Goal: Task Accomplishment & Management: Use online tool/utility

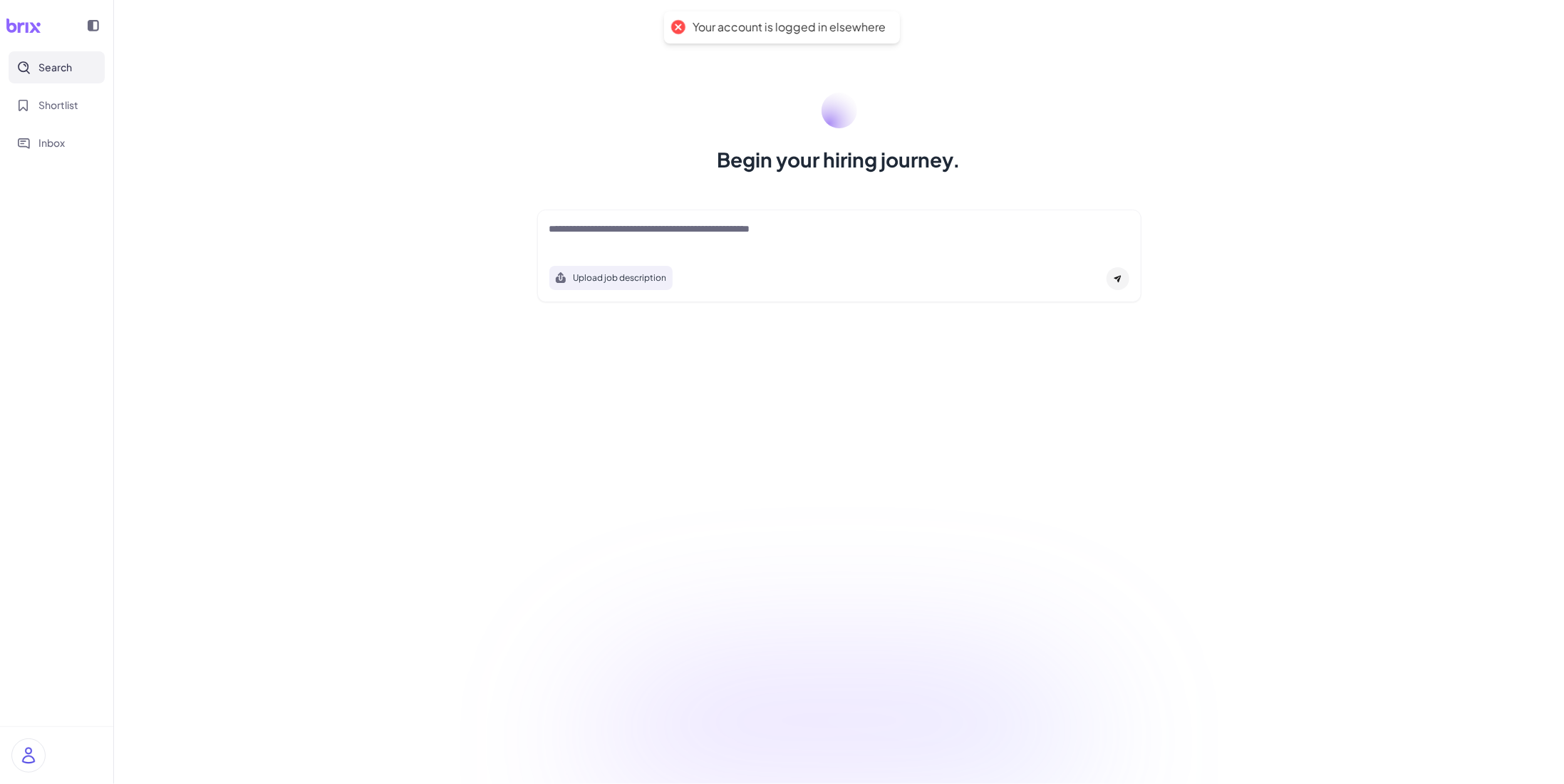
click at [33, 759] on img at bounding box center [28, 755] width 33 height 33
click at [103, 711] on div "My Account" at bounding box center [141, 711] width 158 height 32
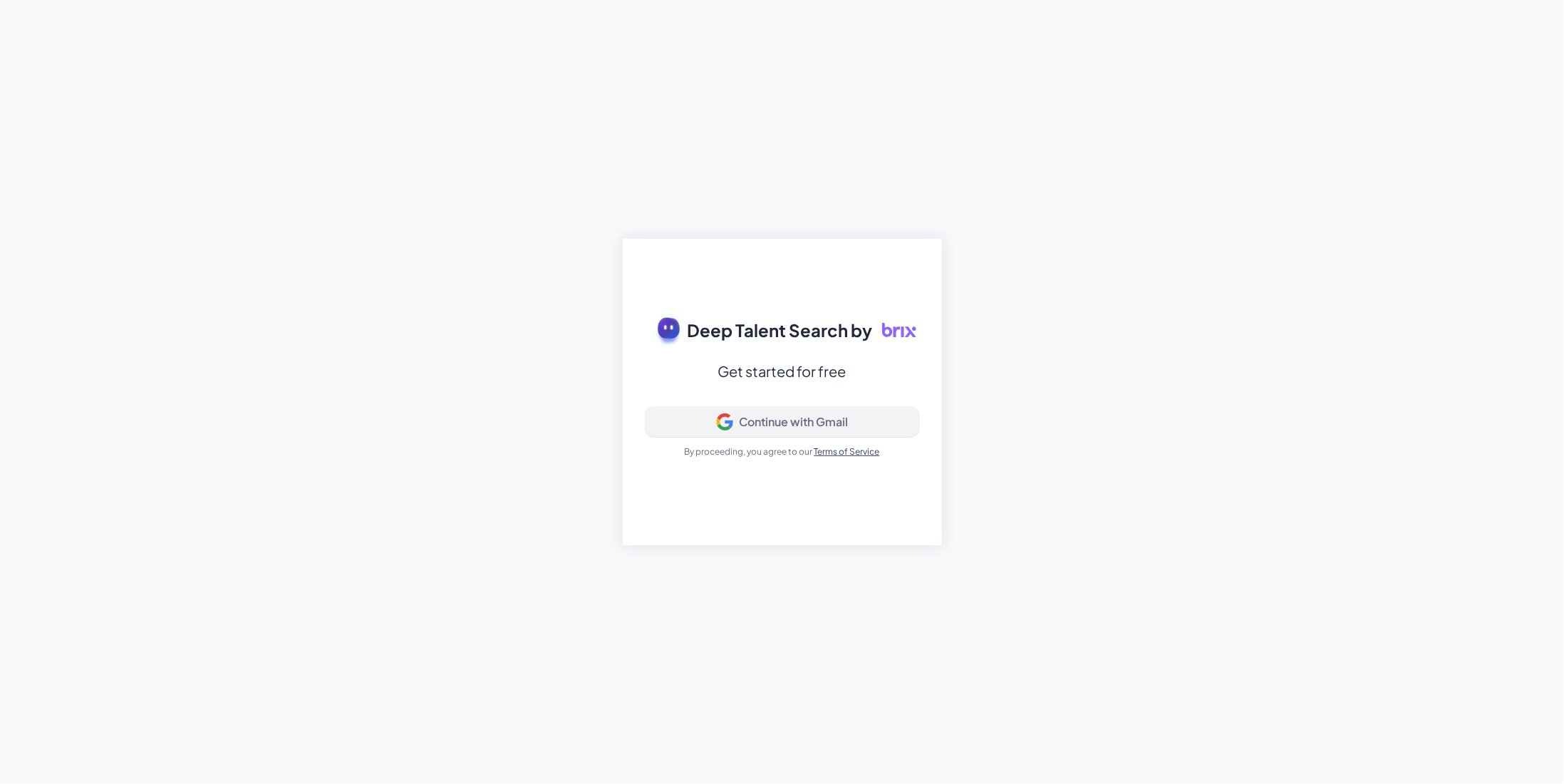
click at [752, 421] on div "Continue with Gmail" at bounding box center [793, 421] width 109 height 14
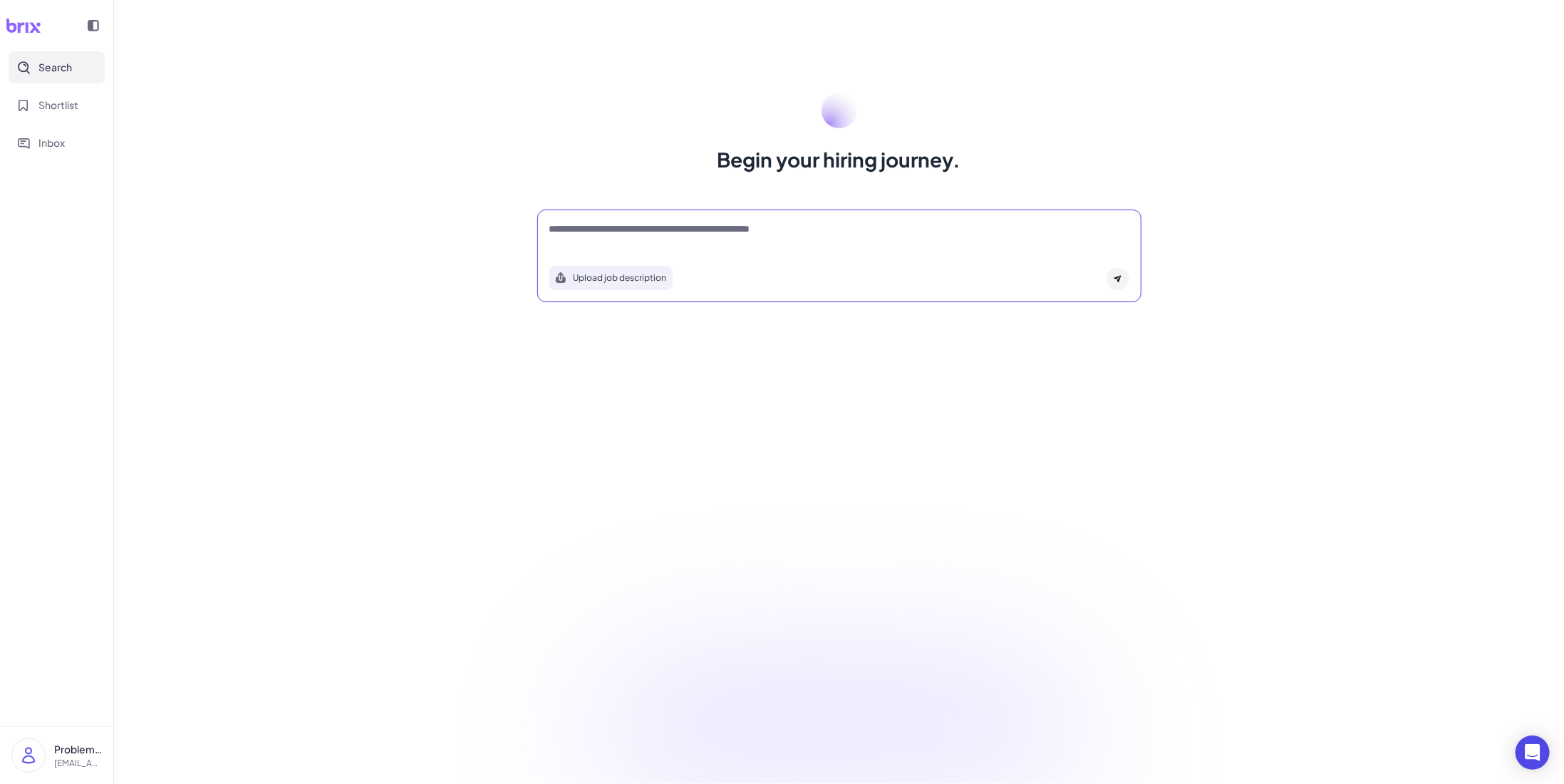
click at [651, 230] on textarea at bounding box center [839, 230] width 580 height 17
paste textarea "**********"
type textarea "**********"
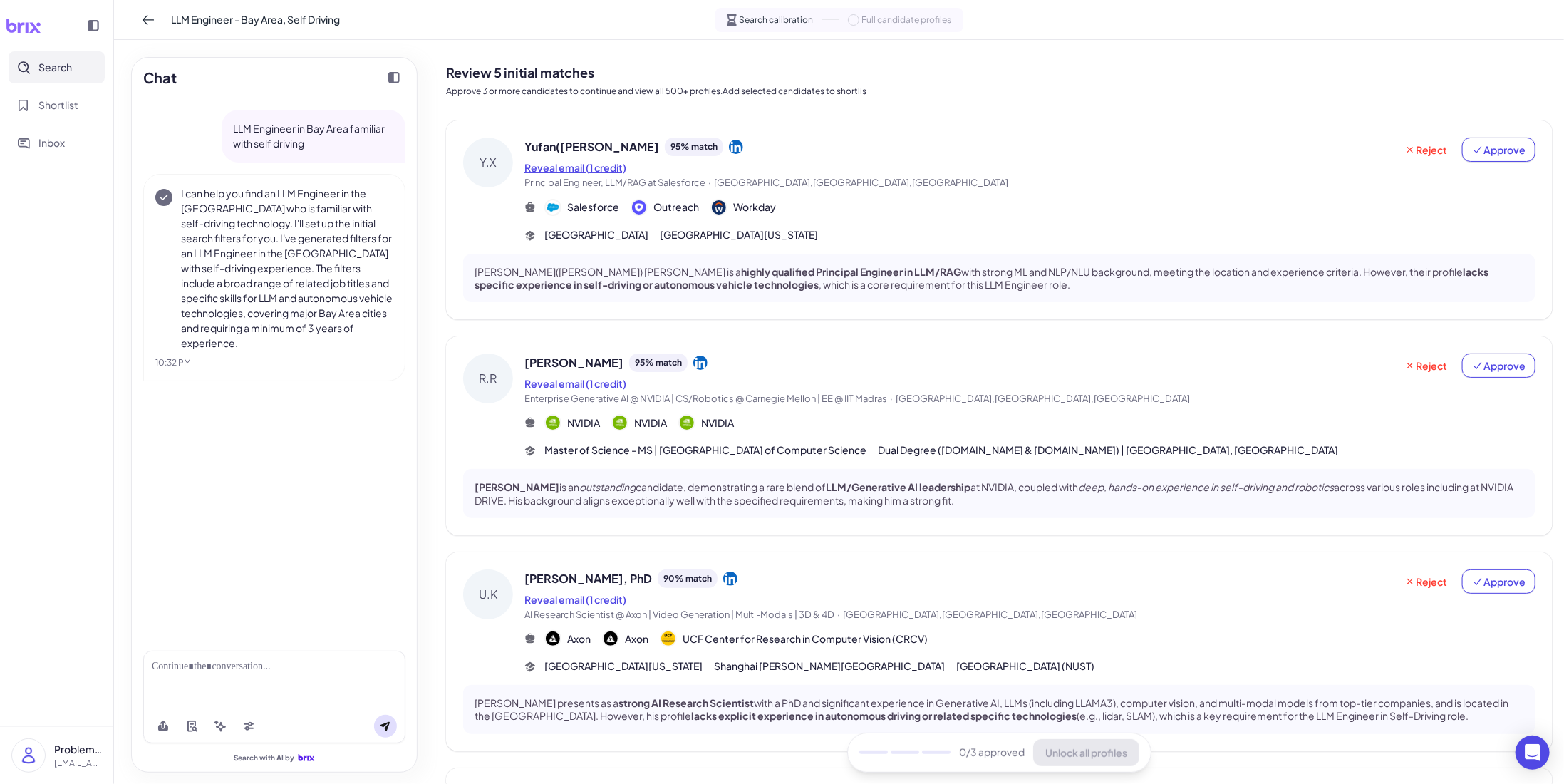
click at [595, 168] on button "Reveal email (1 credit)" at bounding box center [576, 168] width 102 height 15
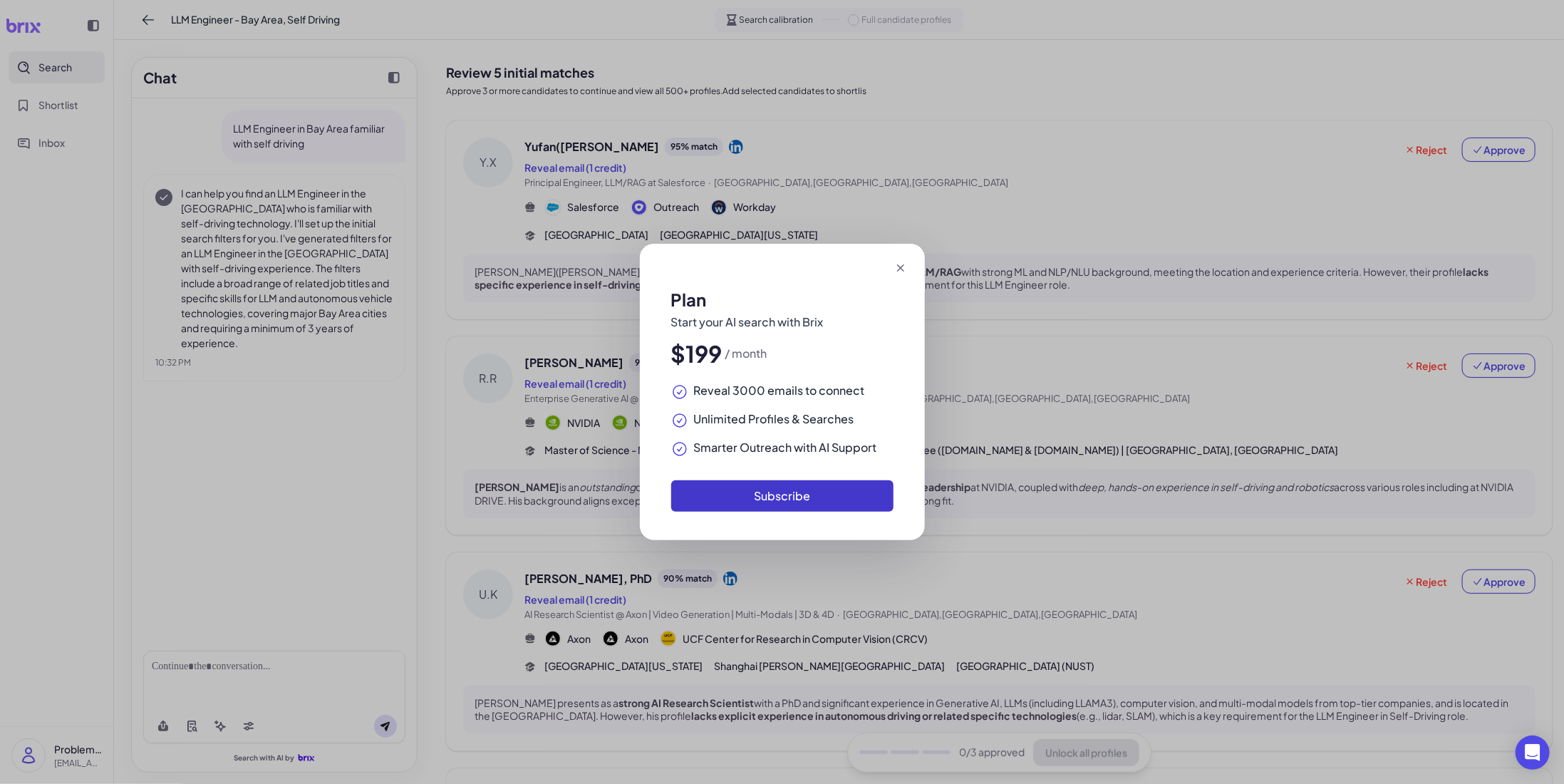
click at [812, 490] on button "Subscribe" at bounding box center [782, 496] width 222 height 32
click at [897, 267] on icon at bounding box center [900, 268] width 14 height 14
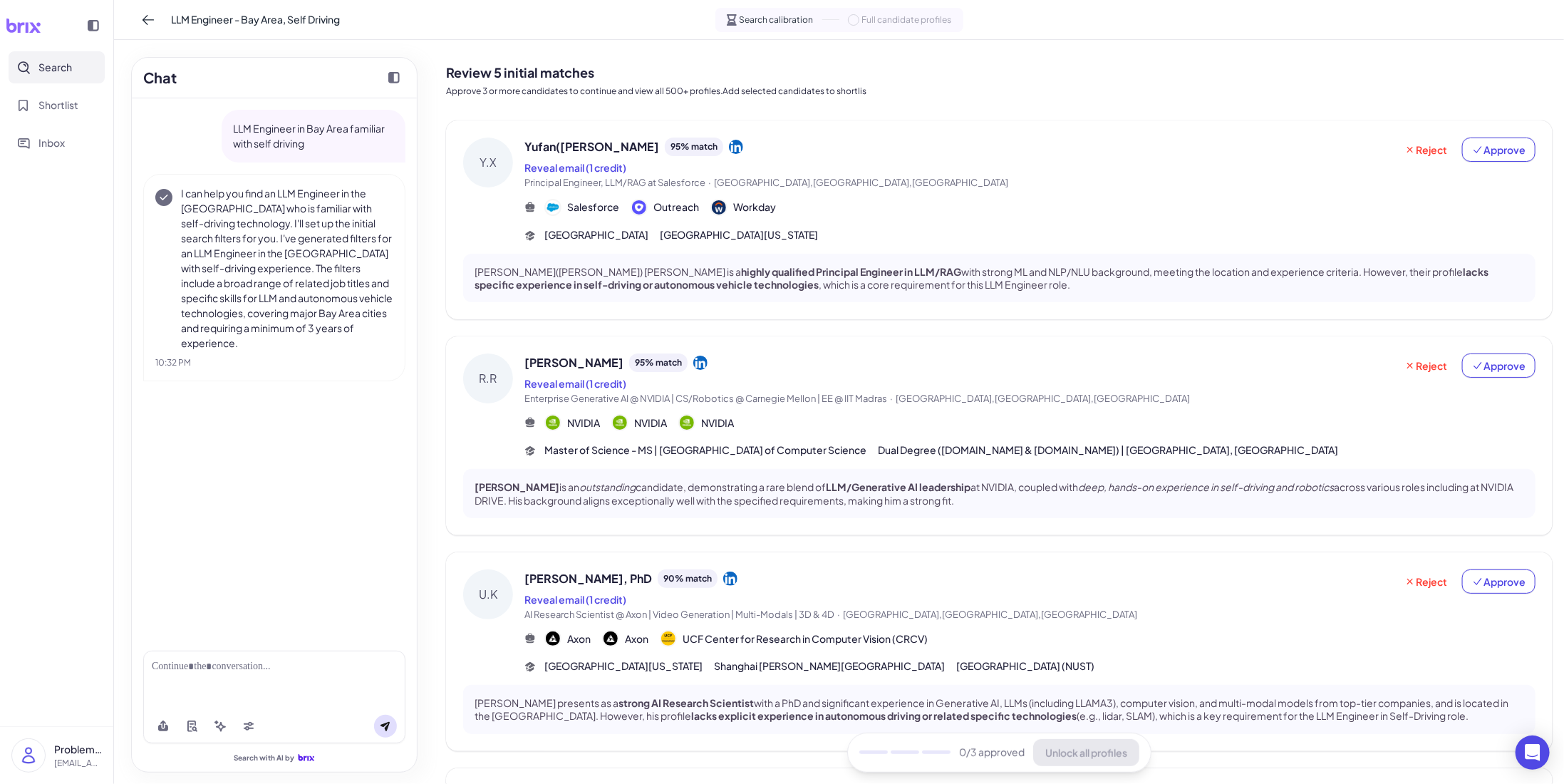
click at [819, 361] on div "[PERSON_NAME] 95 % match" at bounding box center [960, 363] width 871 height 18
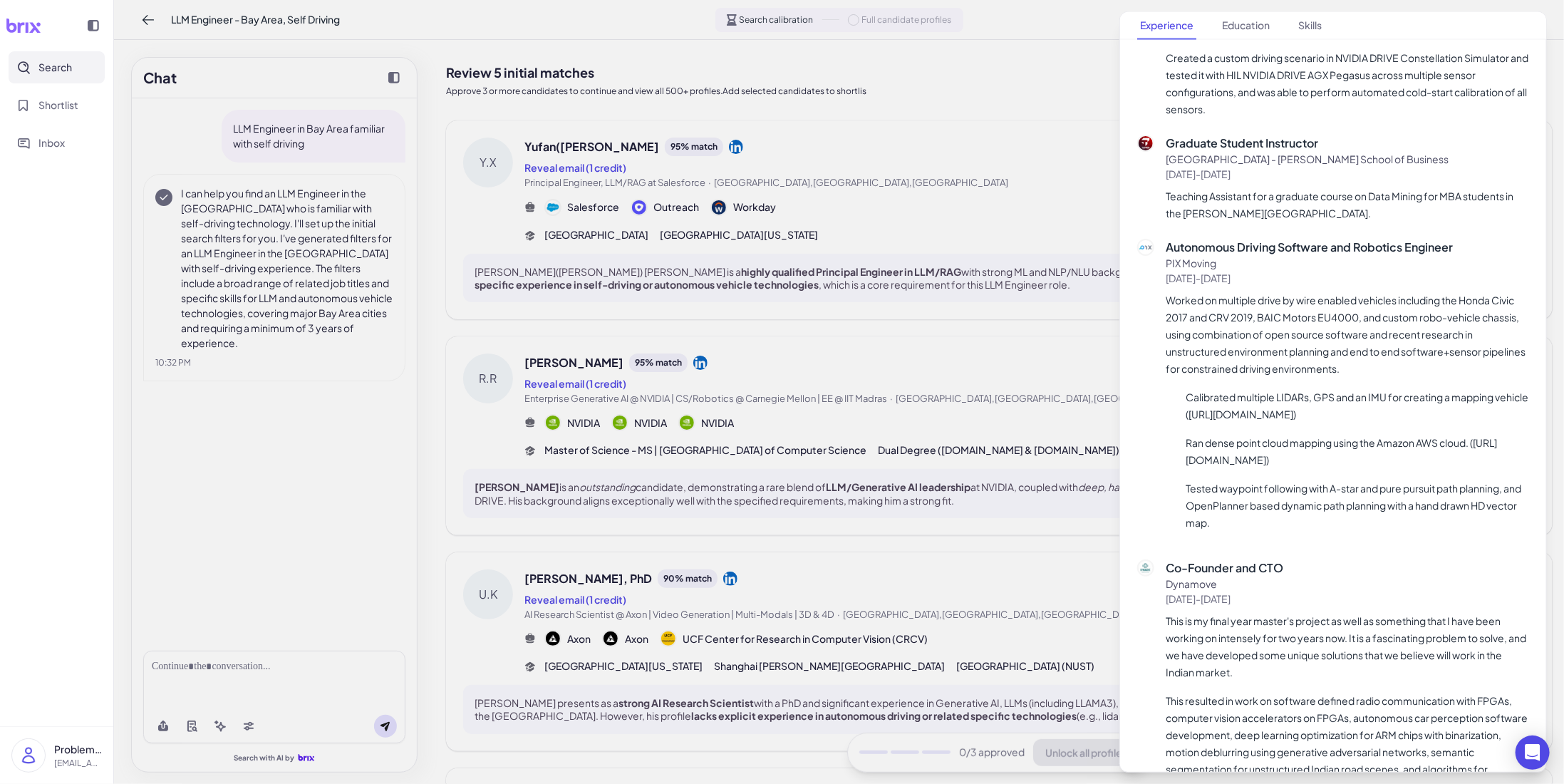
scroll to position [1567, 0]
click at [1062, 149] on div at bounding box center [782, 392] width 1564 height 784
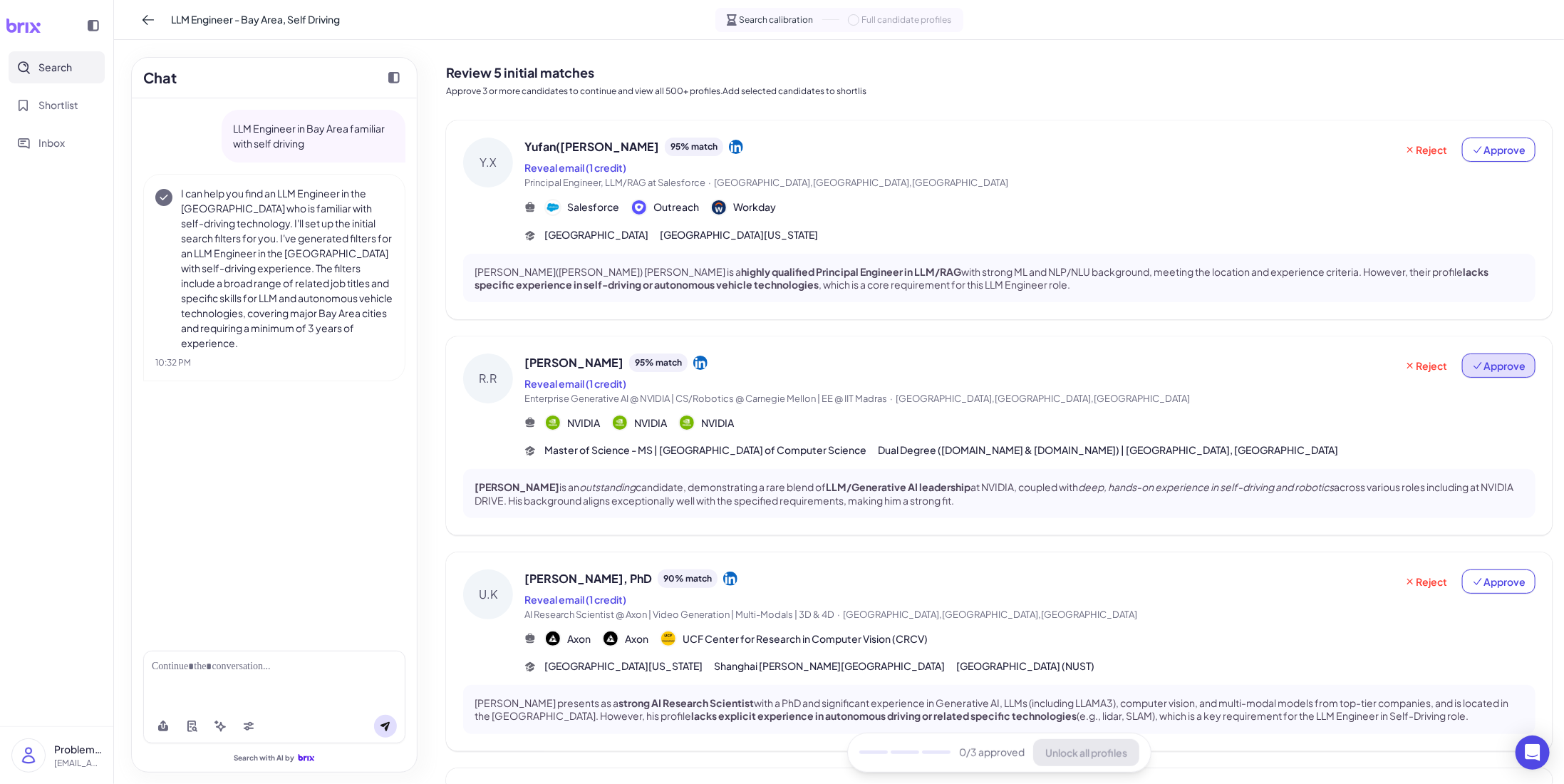
click at [1475, 364] on icon at bounding box center [1478, 365] width 12 height 12
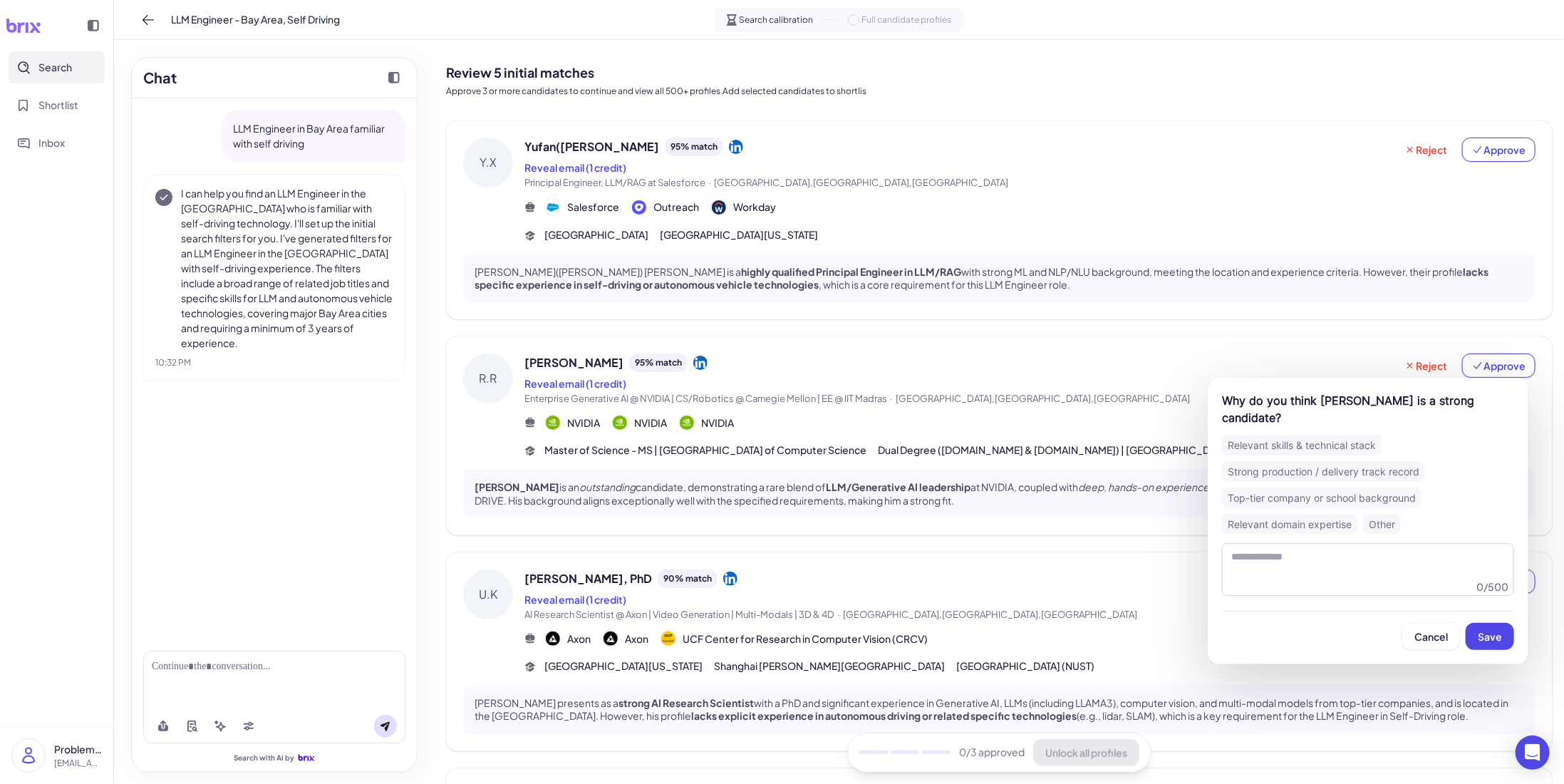
drag, startPoint x: 1341, startPoint y: 428, endPoint x: 1391, endPoint y: 452, distance: 55.5
click at [1341, 435] on div "Relevant skills & technical stack" at bounding box center [1301, 445] width 159 height 21
click at [1487, 627] on button "Save" at bounding box center [1490, 636] width 48 height 27
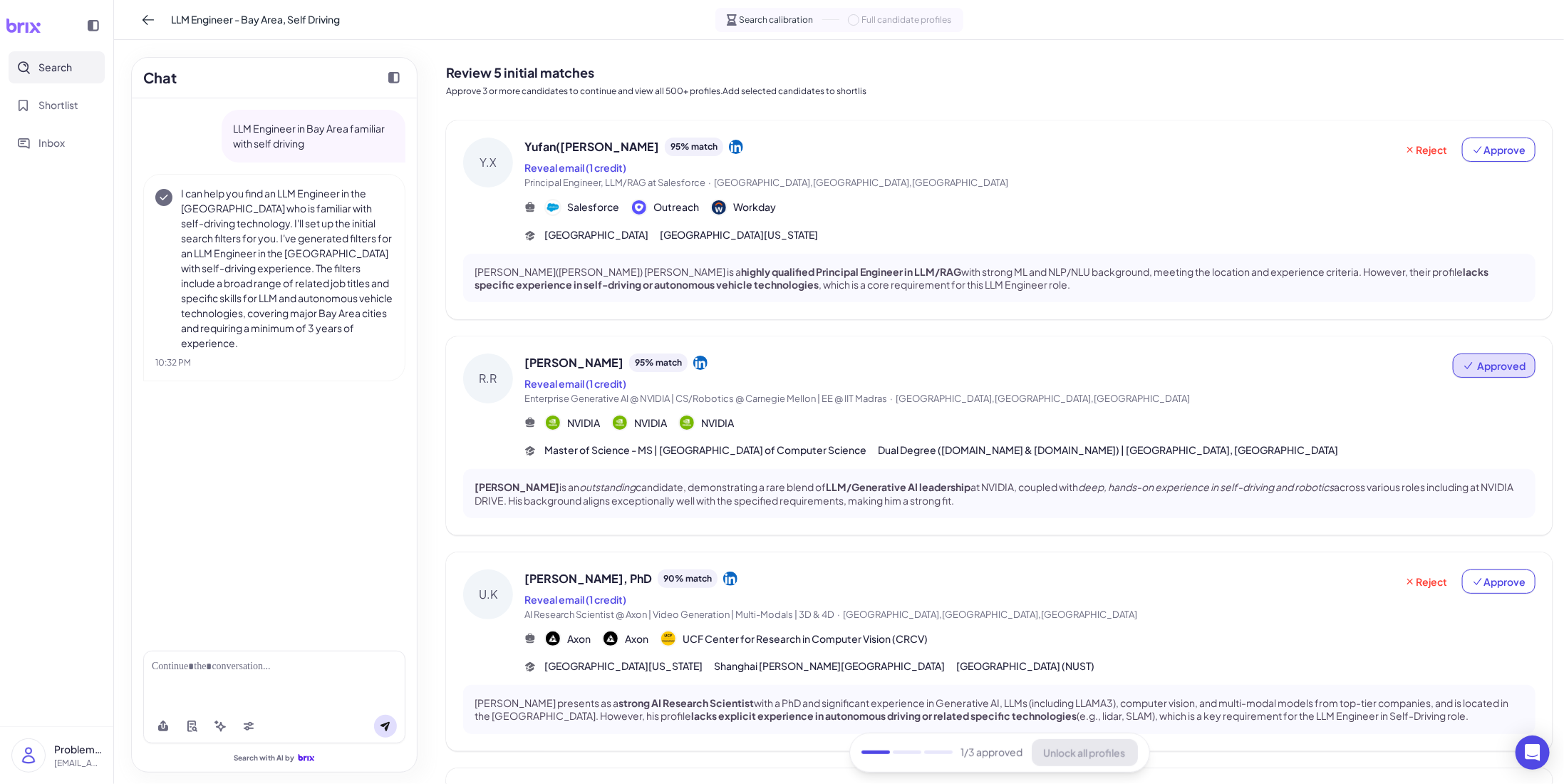
click at [1212, 191] on div "[PERSON_NAME]([PERSON_NAME]) Xue 95 % match Reveal email (1 credit) Principal E…" at bounding box center [1030, 190] width 1011 height 105
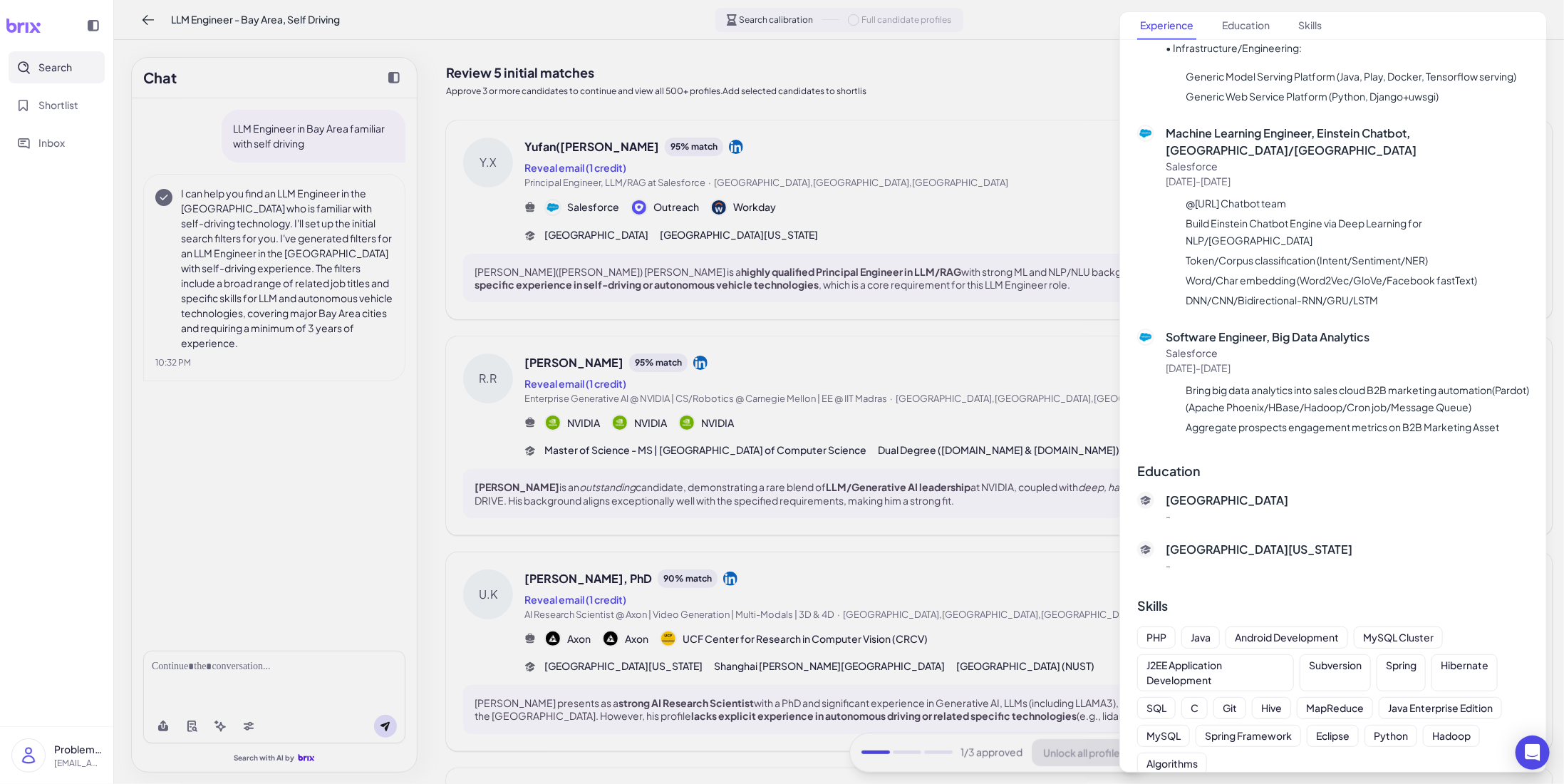
scroll to position [1123, 0]
click at [1003, 244] on div at bounding box center [782, 392] width 1564 height 784
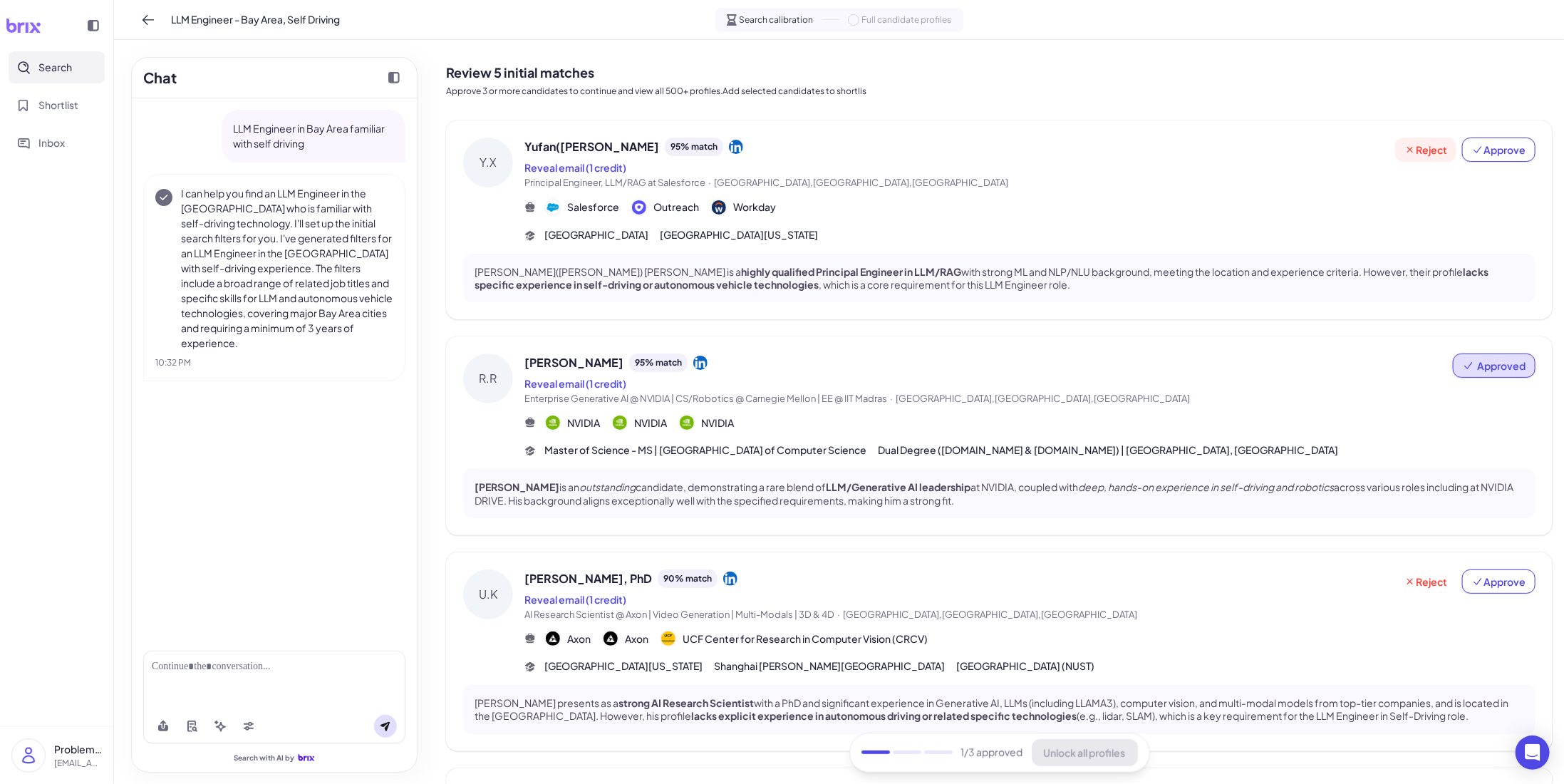
click at [1416, 147] on span "Reject" at bounding box center [1426, 149] width 43 height 14
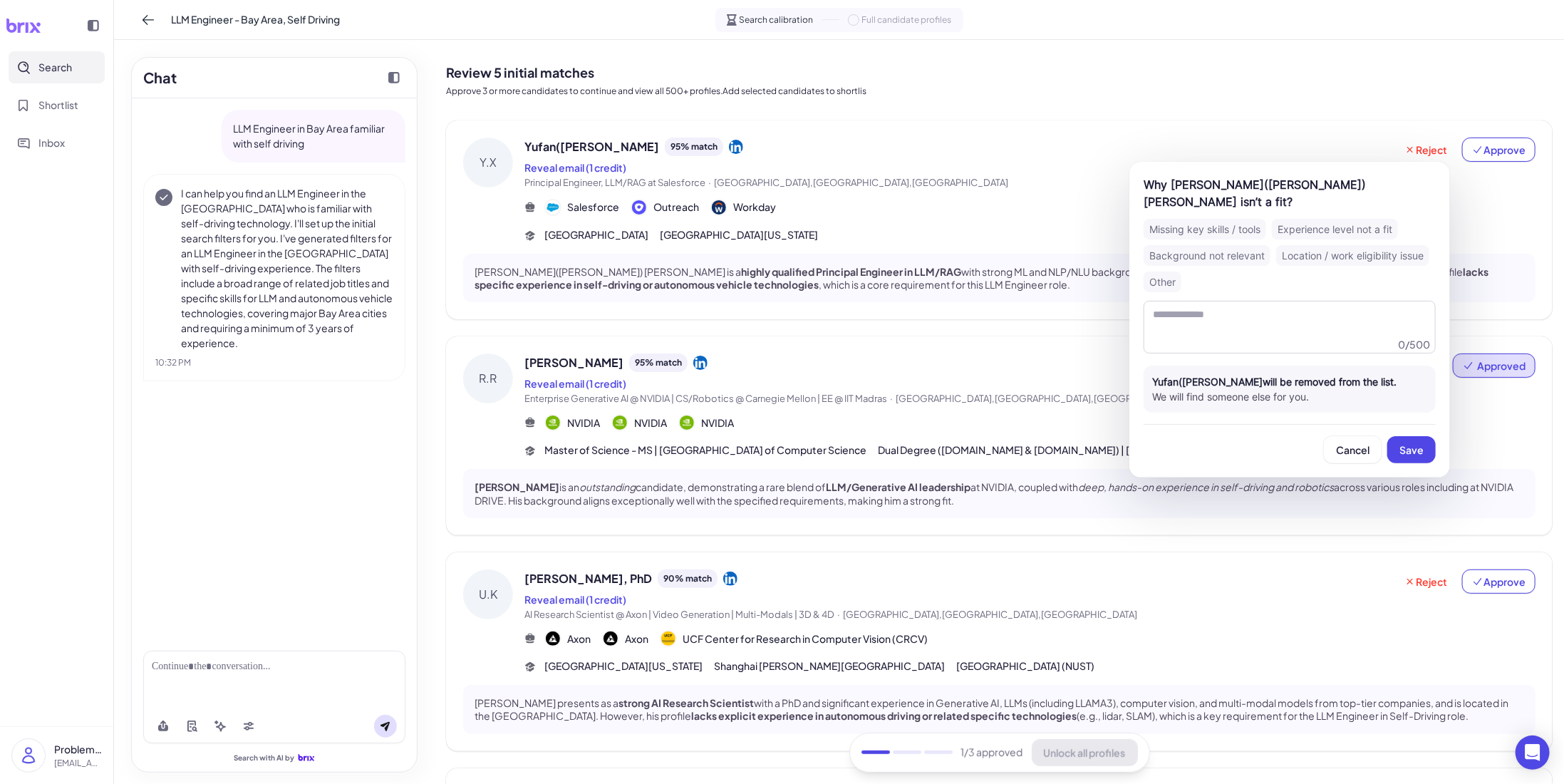
drag, startPoint x: 1235, startPoint y: 216, endPoint x: 1288, endPoint y: 258, distance: 67.6
click at [1235, 219] on div "Missing key skills / tools" at bounding box center [1204, 229] width 123 height 21
click at [1416, 443] on span "Save" at bounding box center [1411, 449] width 24 height 13
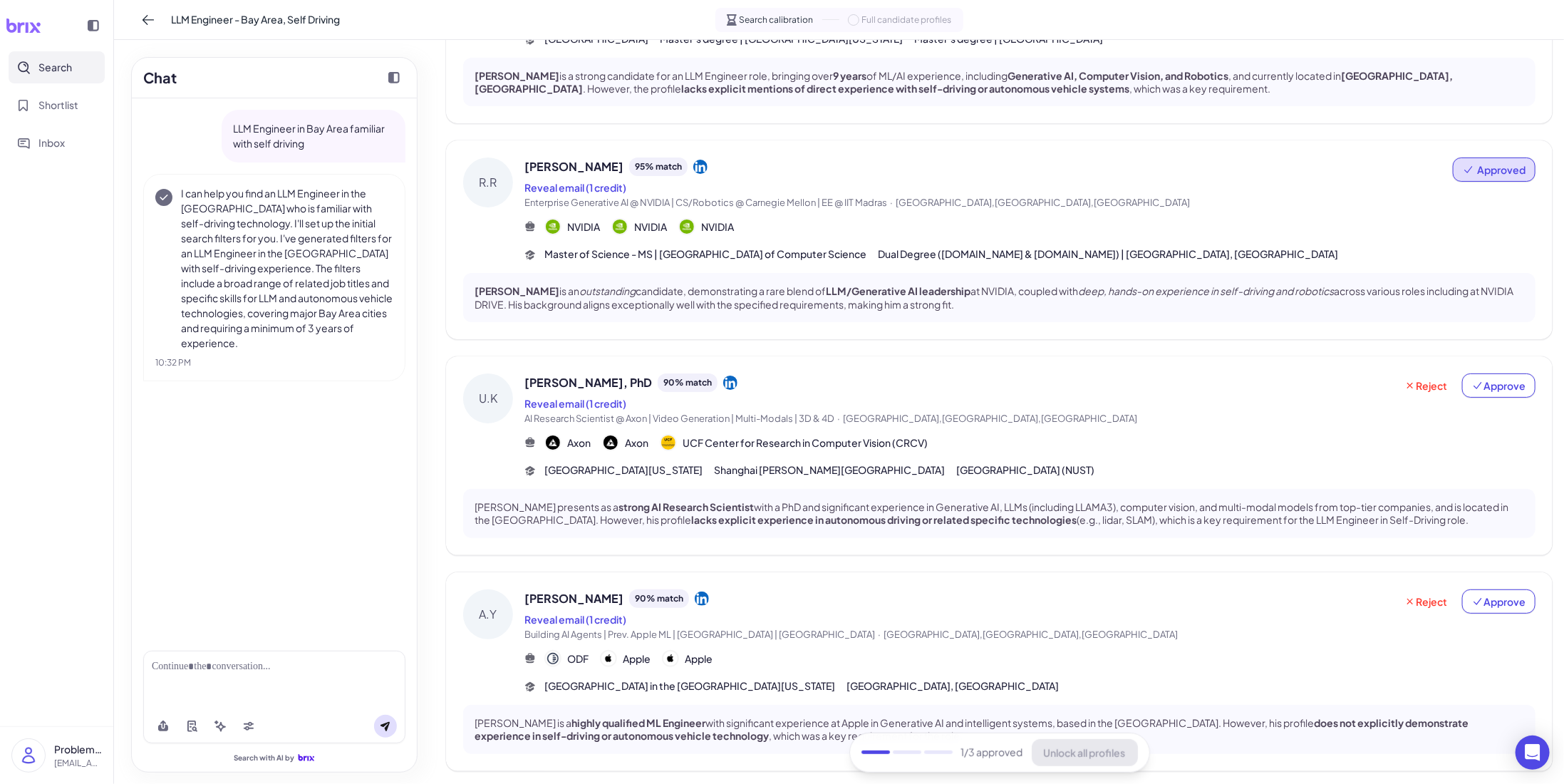
scroll to position [214, 0]
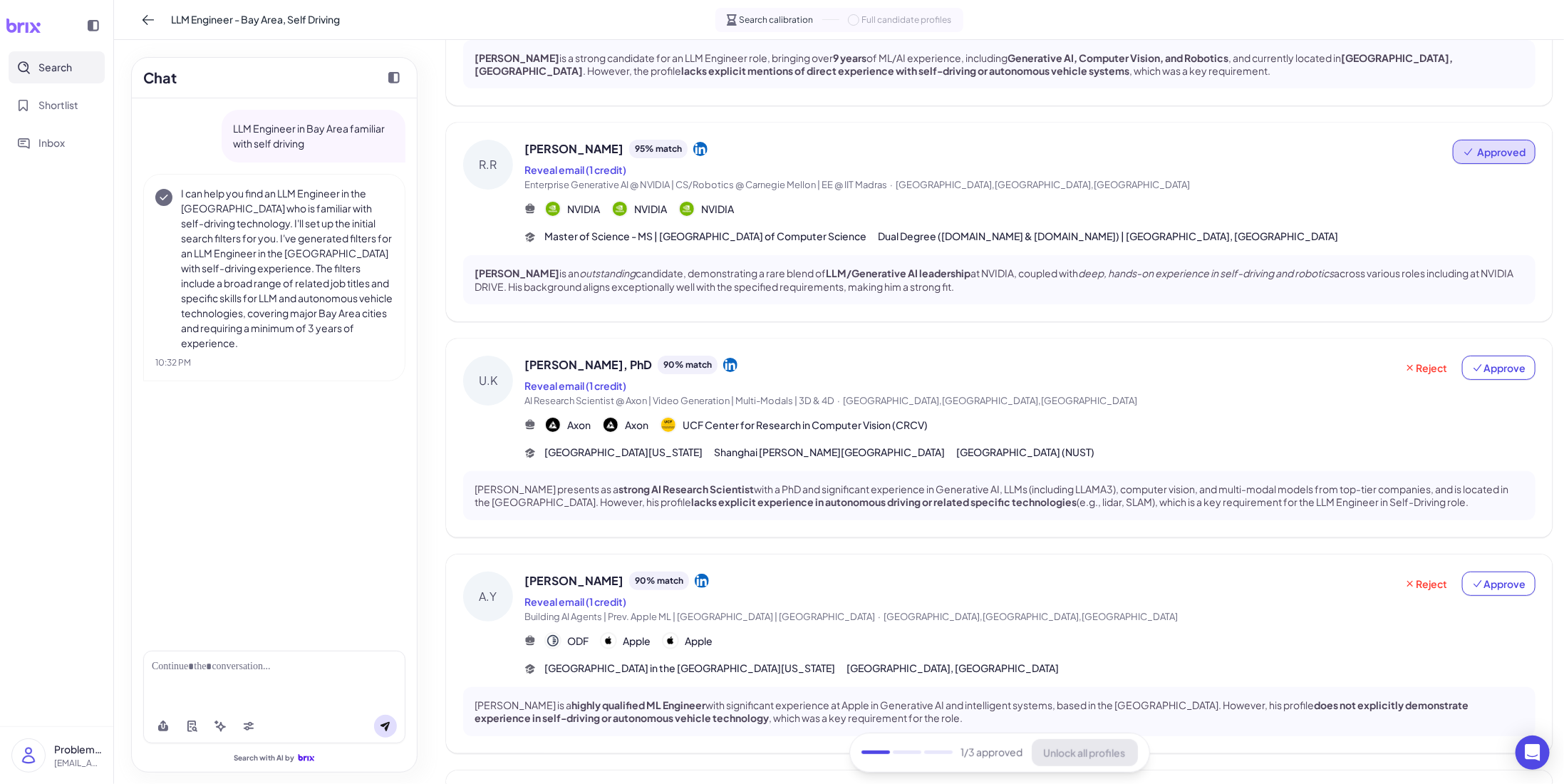
click at [850, 512] on div "[PERSON_NAME] presents as a strong AI Research Scientist with a PhD and signifi…" at bounding box center [998, 495] width 1072 height 48
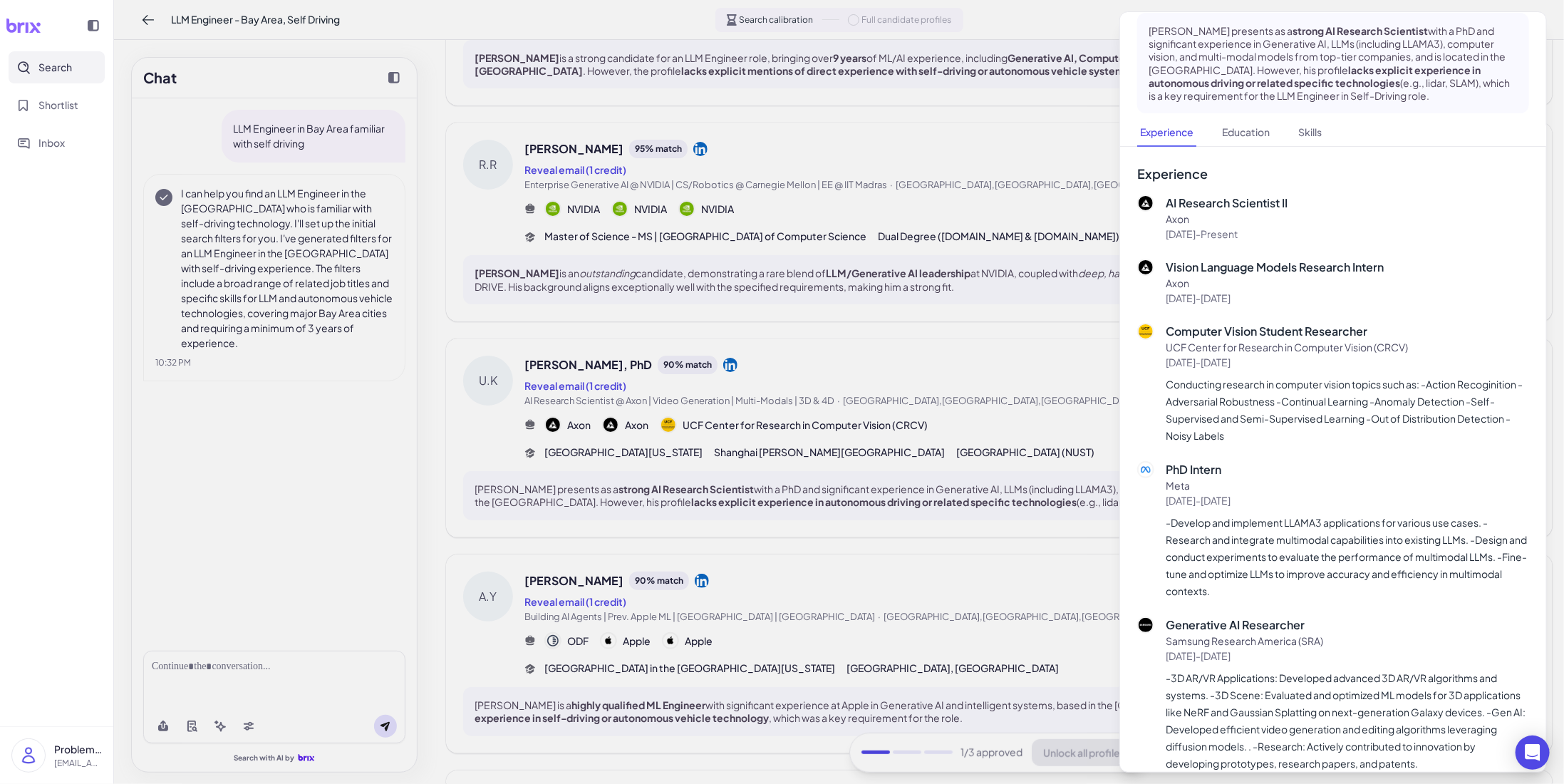
scroll to position [143, 0]
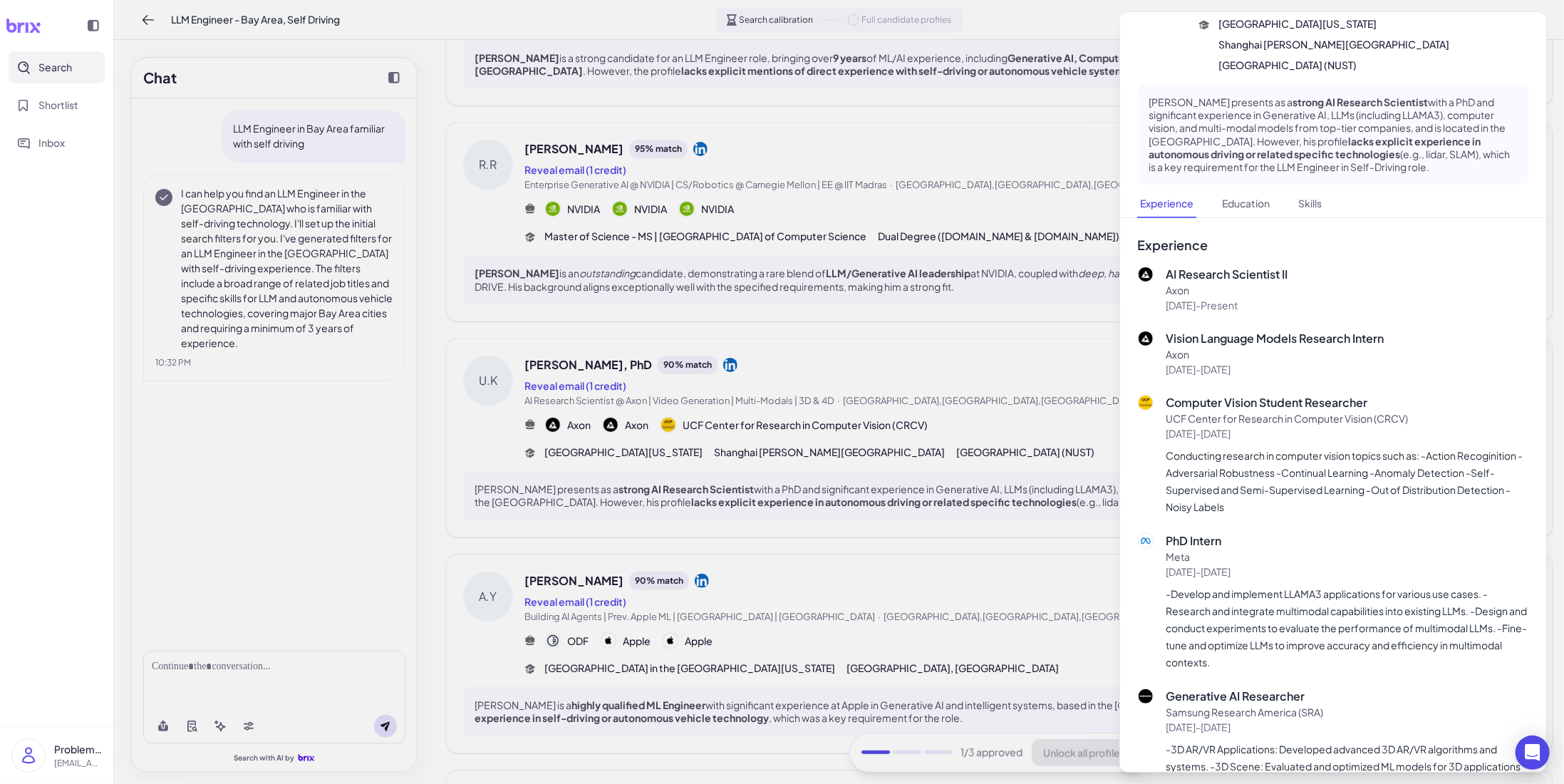
click at [1049, 405] on div at bounding box center [782, 392] width 1564 height 784
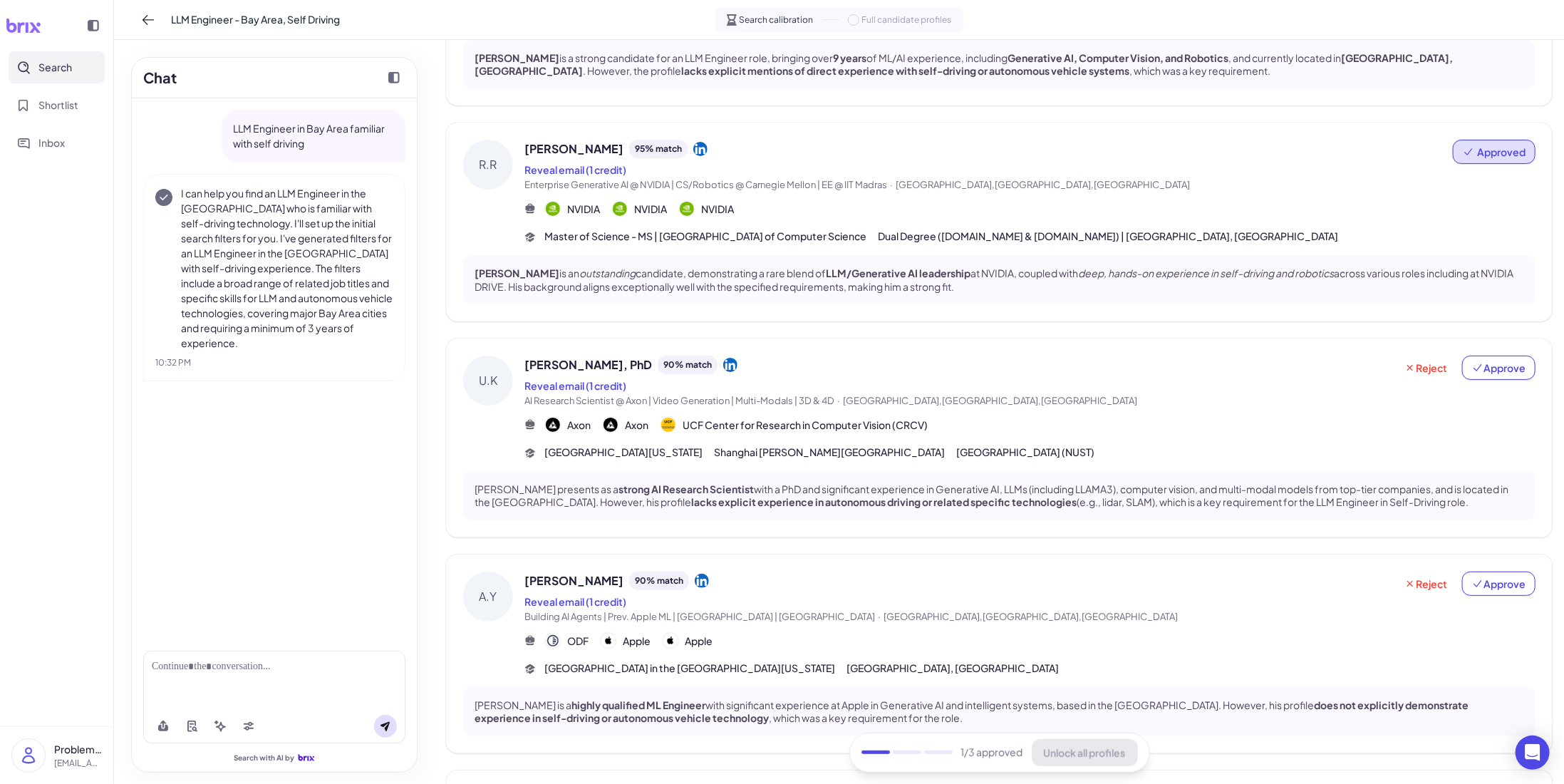
click at [1186, 426] on div "Axon Axon UCF Center for Research in Computer Vision (CRCV)" at bounding box center [1030, 425] width 1011 height 17
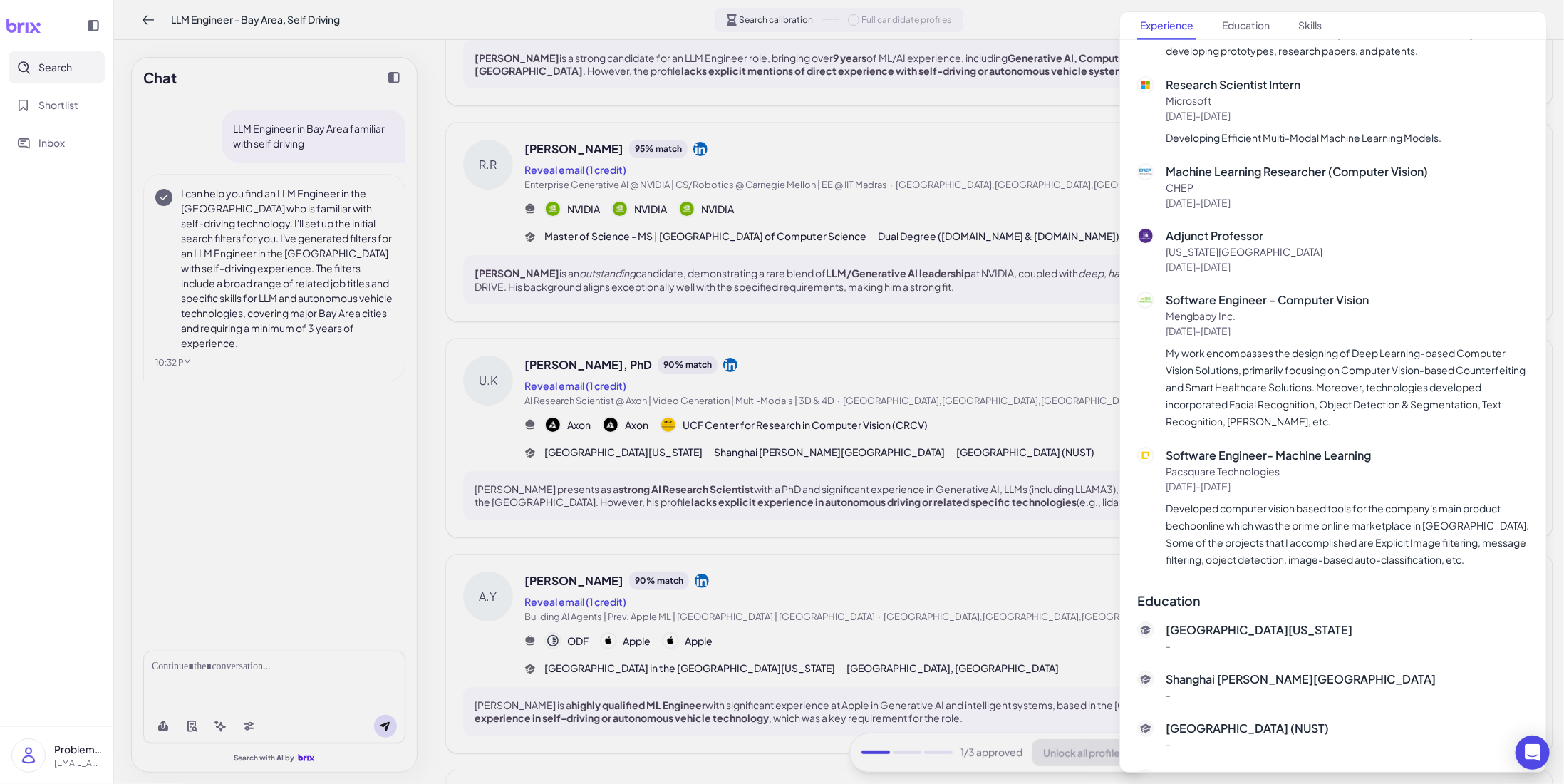
scroll to position [641, 0]
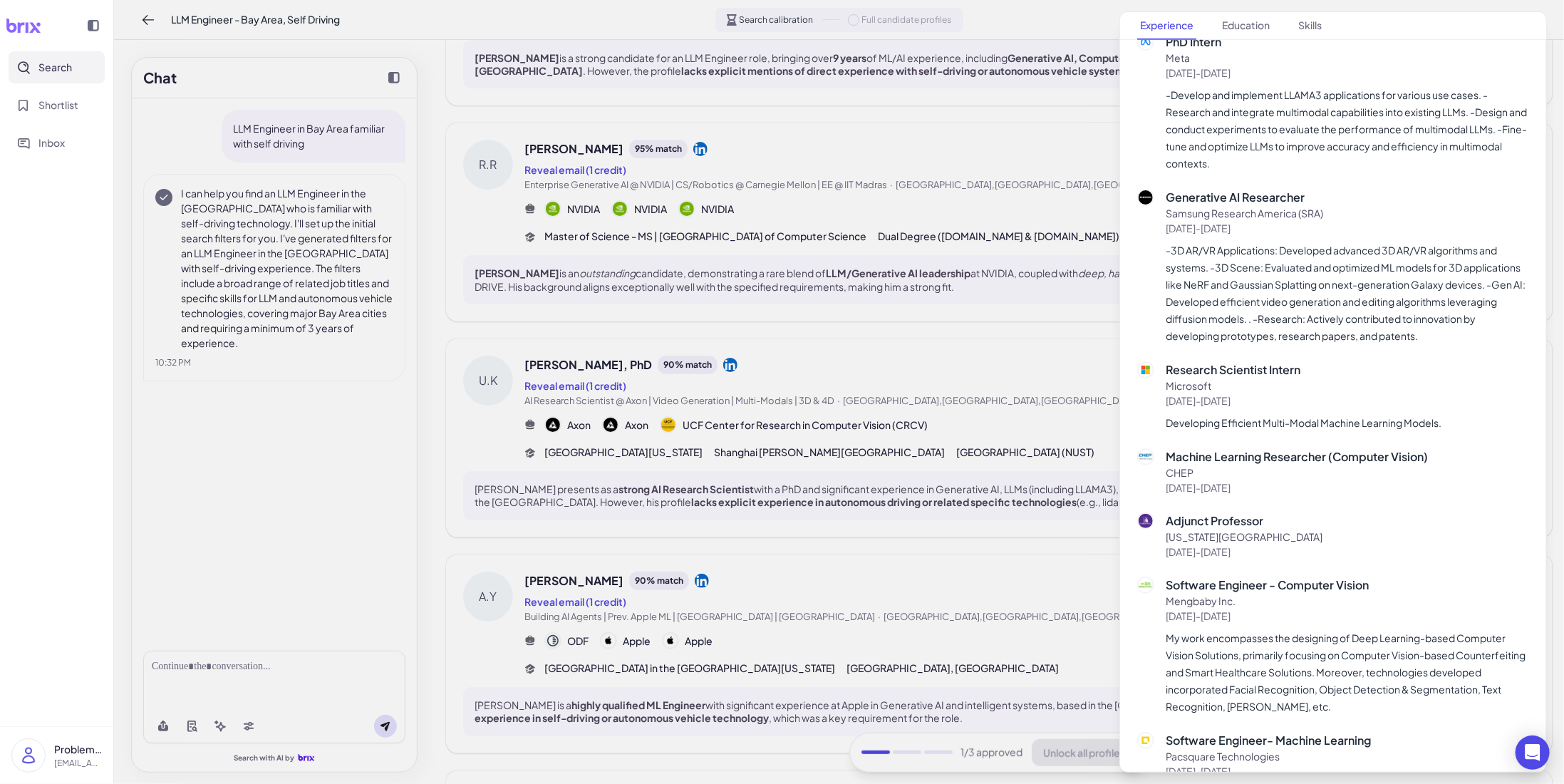
click at [1024, 442] on div at bounding box center [782, 392] width 1564 height 784
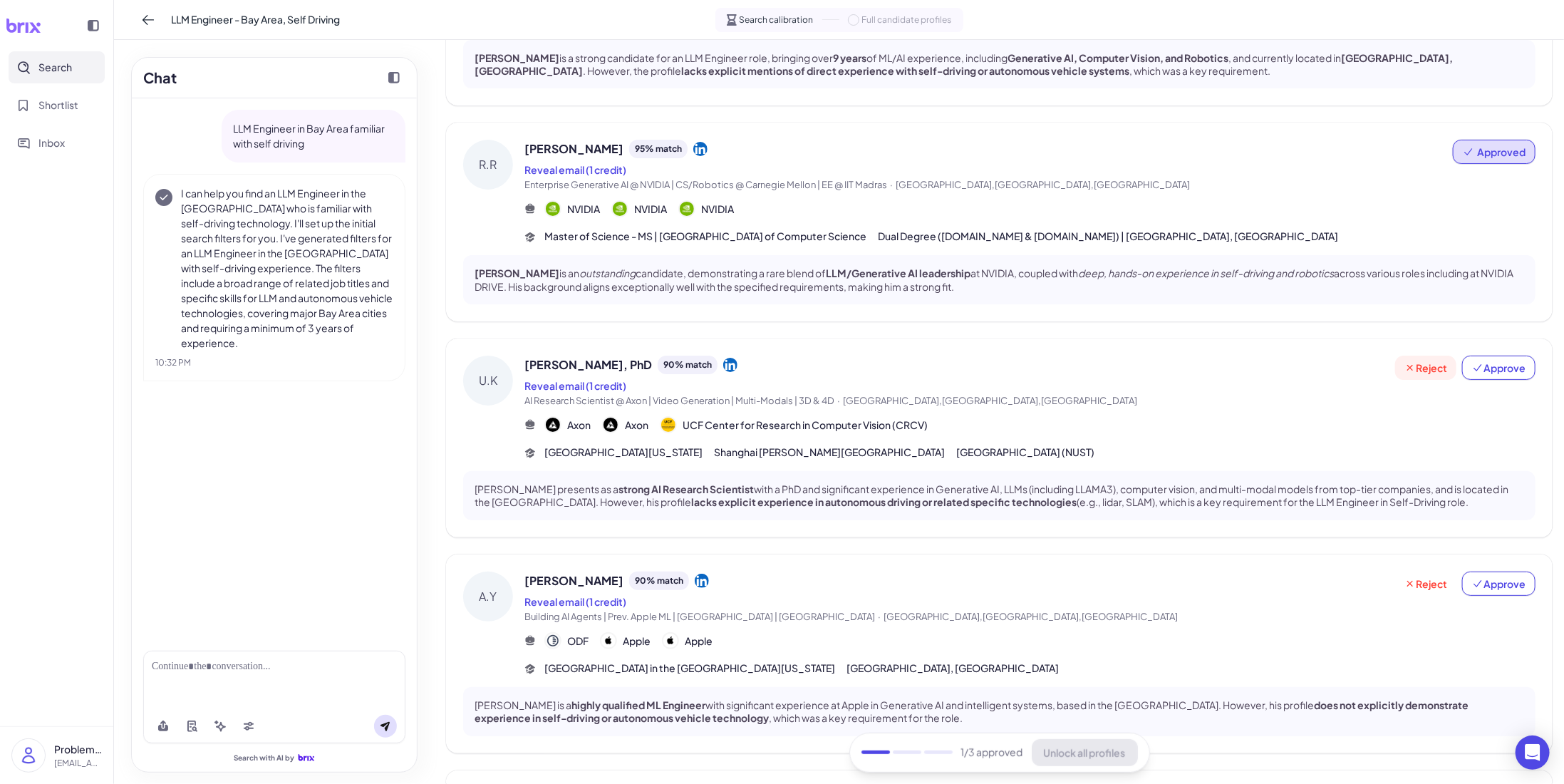
click at [1407, 366] on icon at bounding box center [1410, 367] width 6 height 6
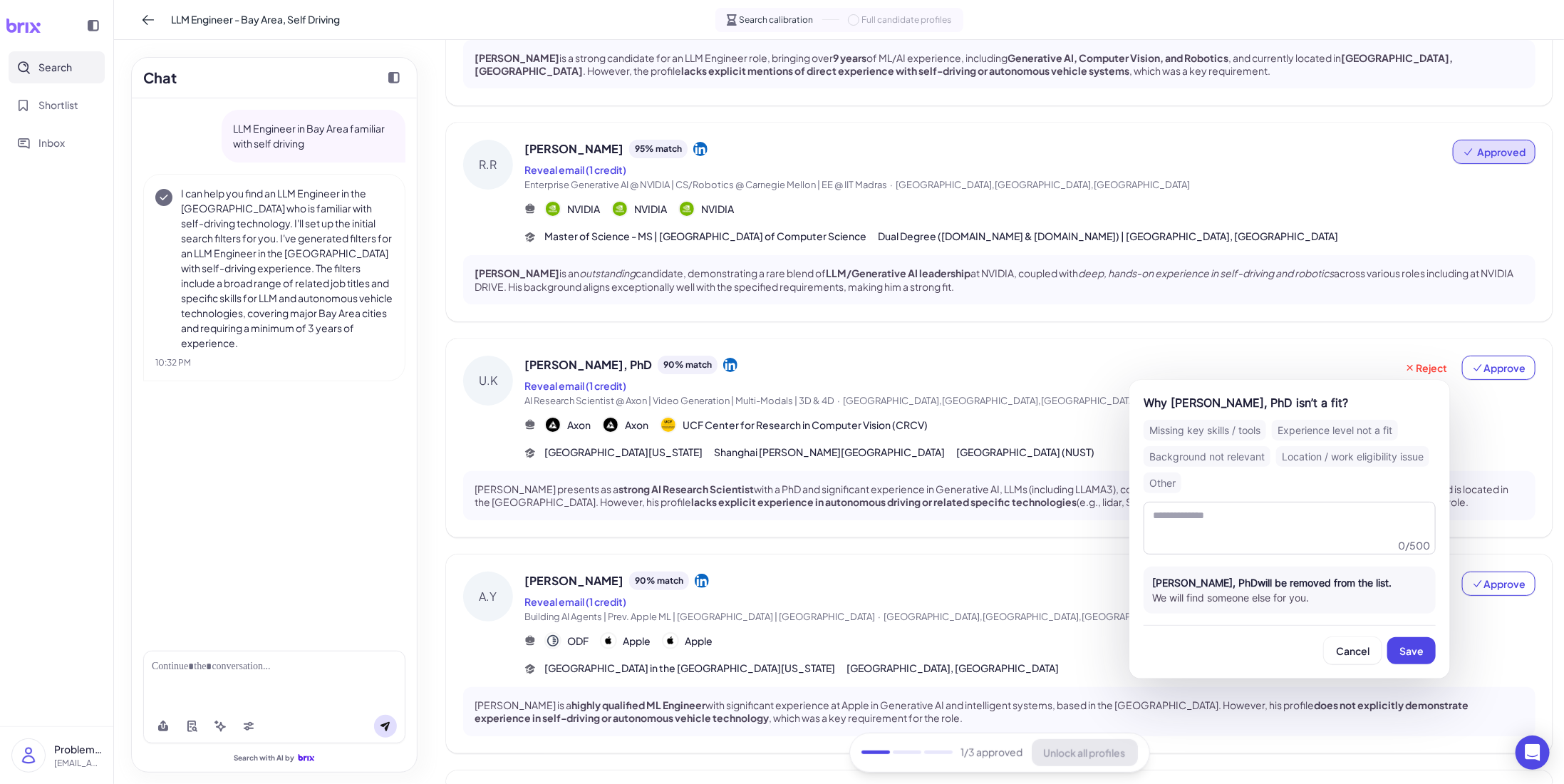
click at [1121, 355] on div "[PERSON_NAME], PhD 90 % match" at bounding box center [960, 364] width 871 height 18
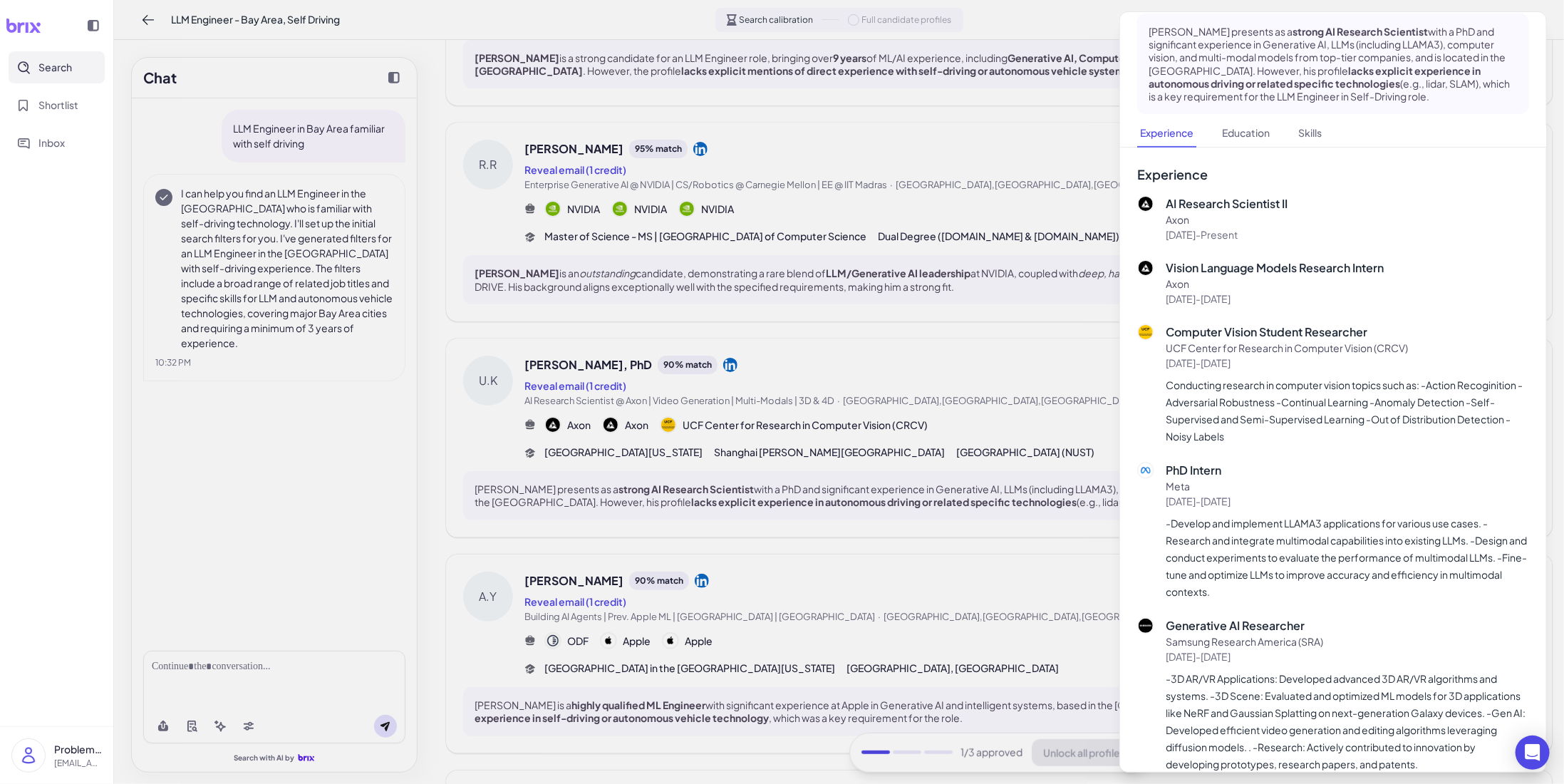
scroll to position [214, 0]
drag, startPoint x: 999, startPoint y: 404, endPoint x: 1013, endPoint y: 407, distance: 14.3
click at [999, 404] on div at bounding box center [782, 392] width 1564 height 784
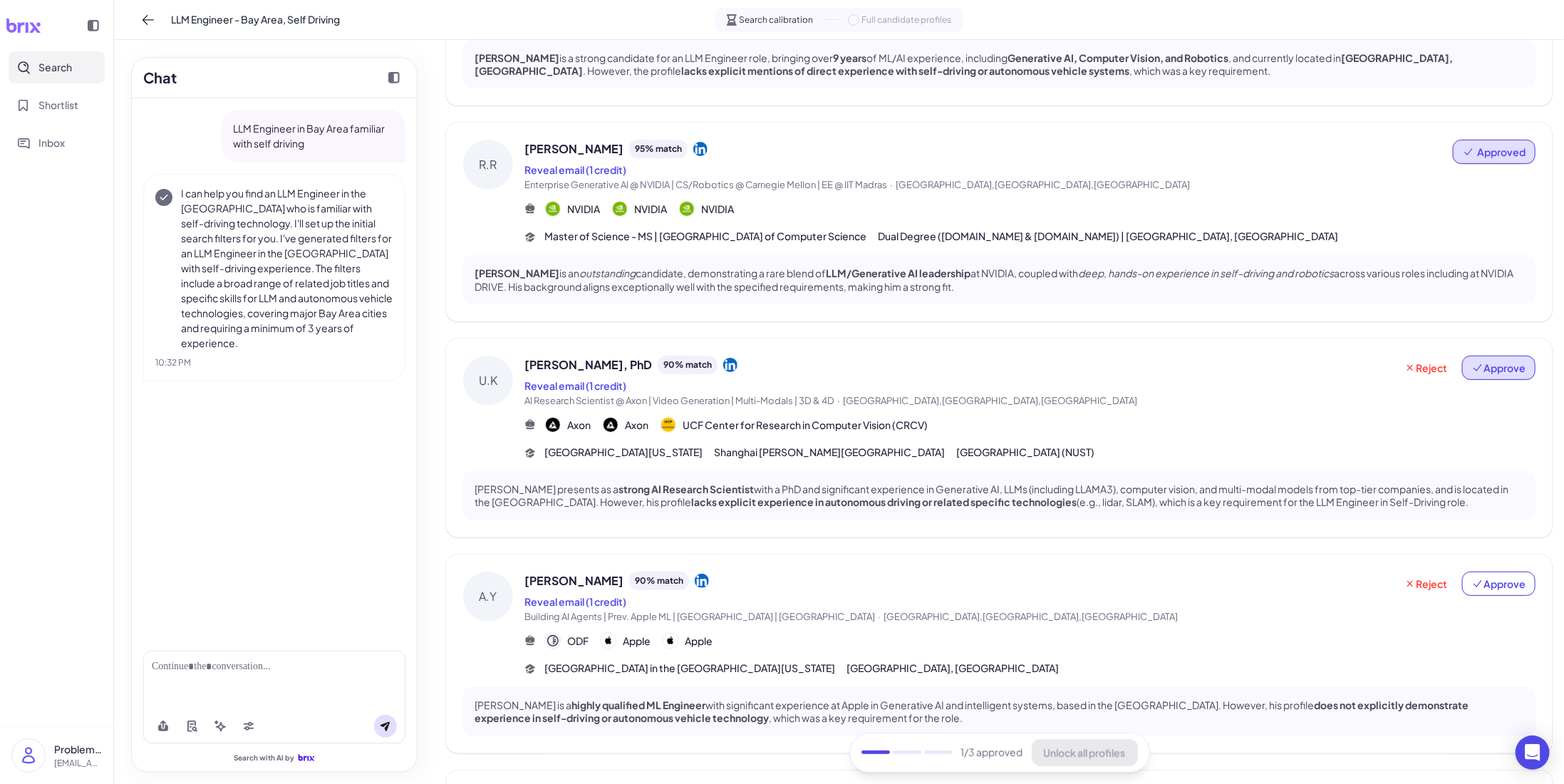
drag, startPoint x: 1500, startPoint y: 362, endPoint x: 1478, endPoint y: 364, distance: 22.1
click at [1500, 362] on span "Approve" at bounding box center [1499, 367] width 53 height 14
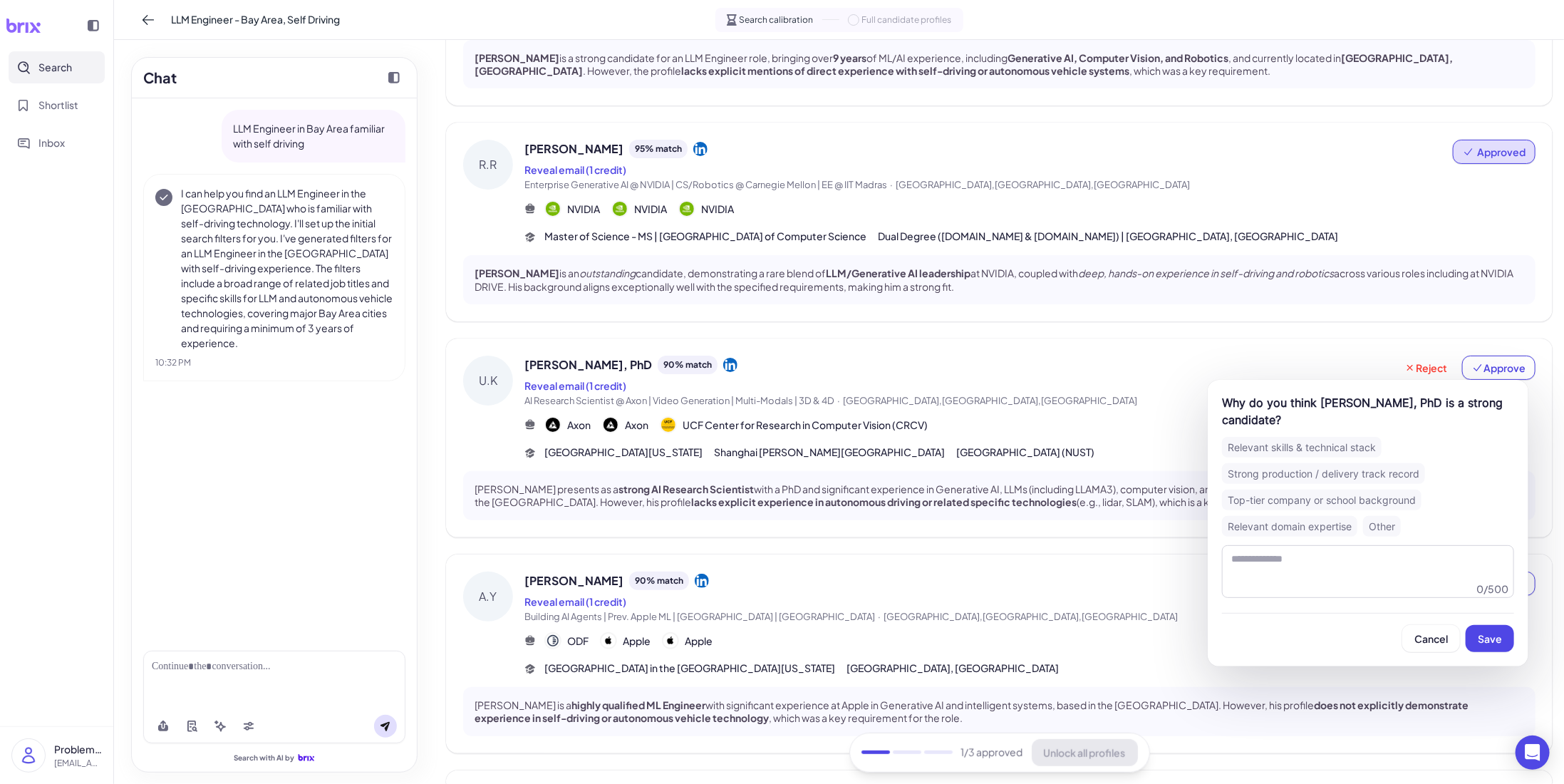
drag, startPoint x: 1296, startPoint y: 532, endPoint x: 1321, endPoint y: 536, distance: 25.3
click at [1296, 532] on div "Relevant domain expertise" at bounding box center [1290, 525] width 135 height 21
click at [1493, 634] on span "Save" at bounding box center [1490, 638] width 24 height 13
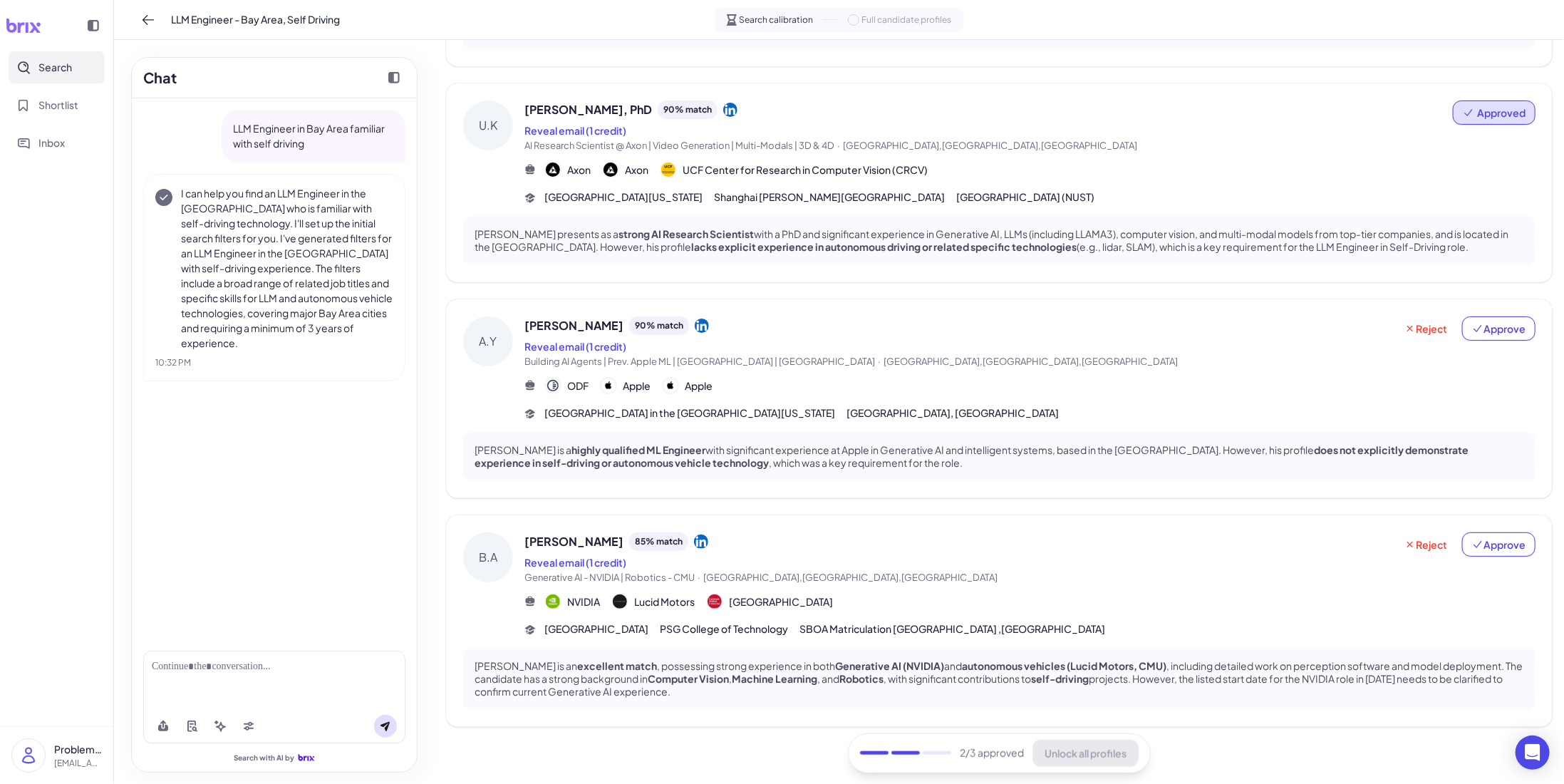
scroll to position [479, 0]
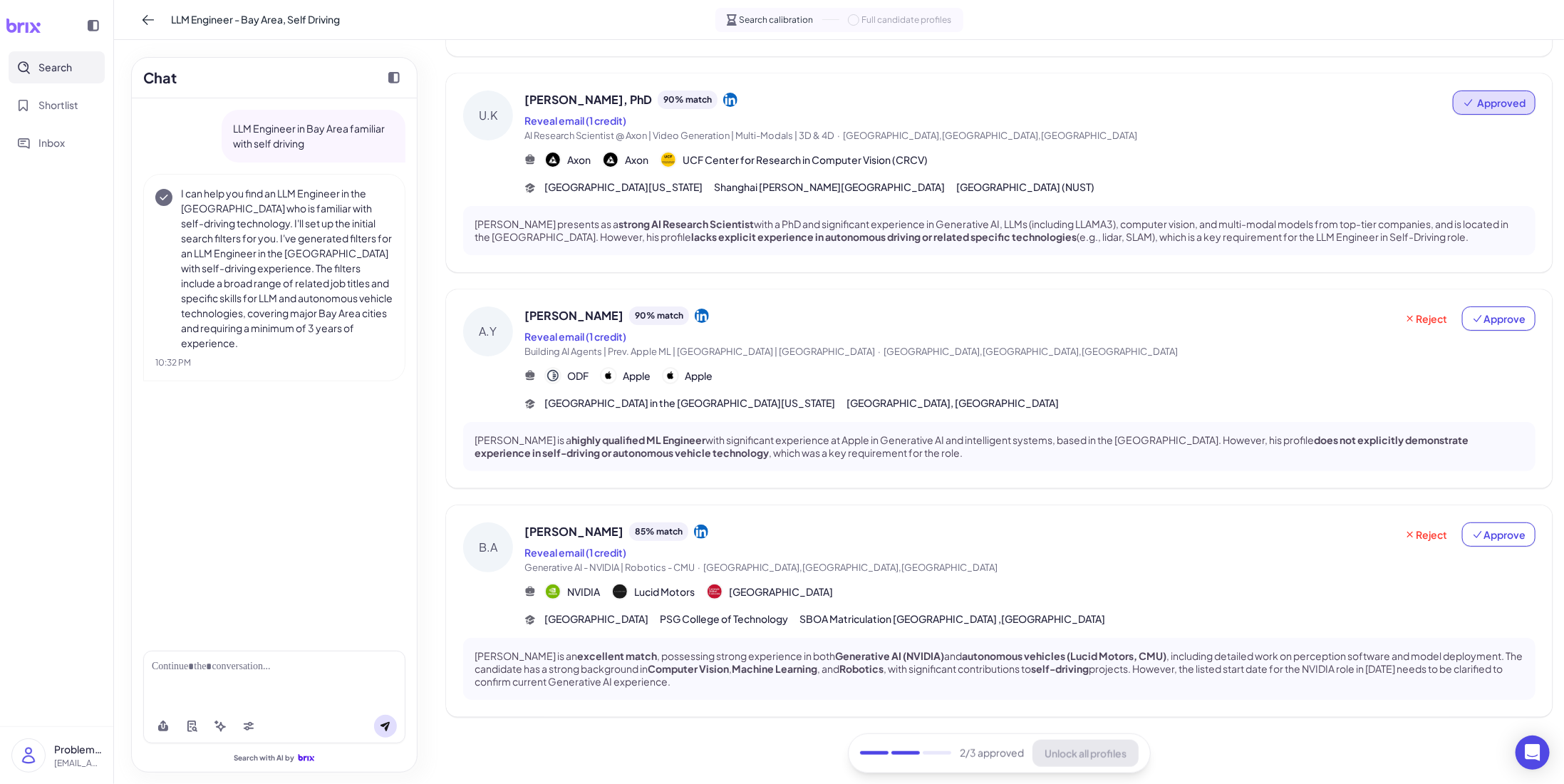
click at [1063, 449] on p "[PERSON_NAME] is a highly qualified ML Engineer with significant experience at …" at bounding box center [999, 445] width 1049 height 26
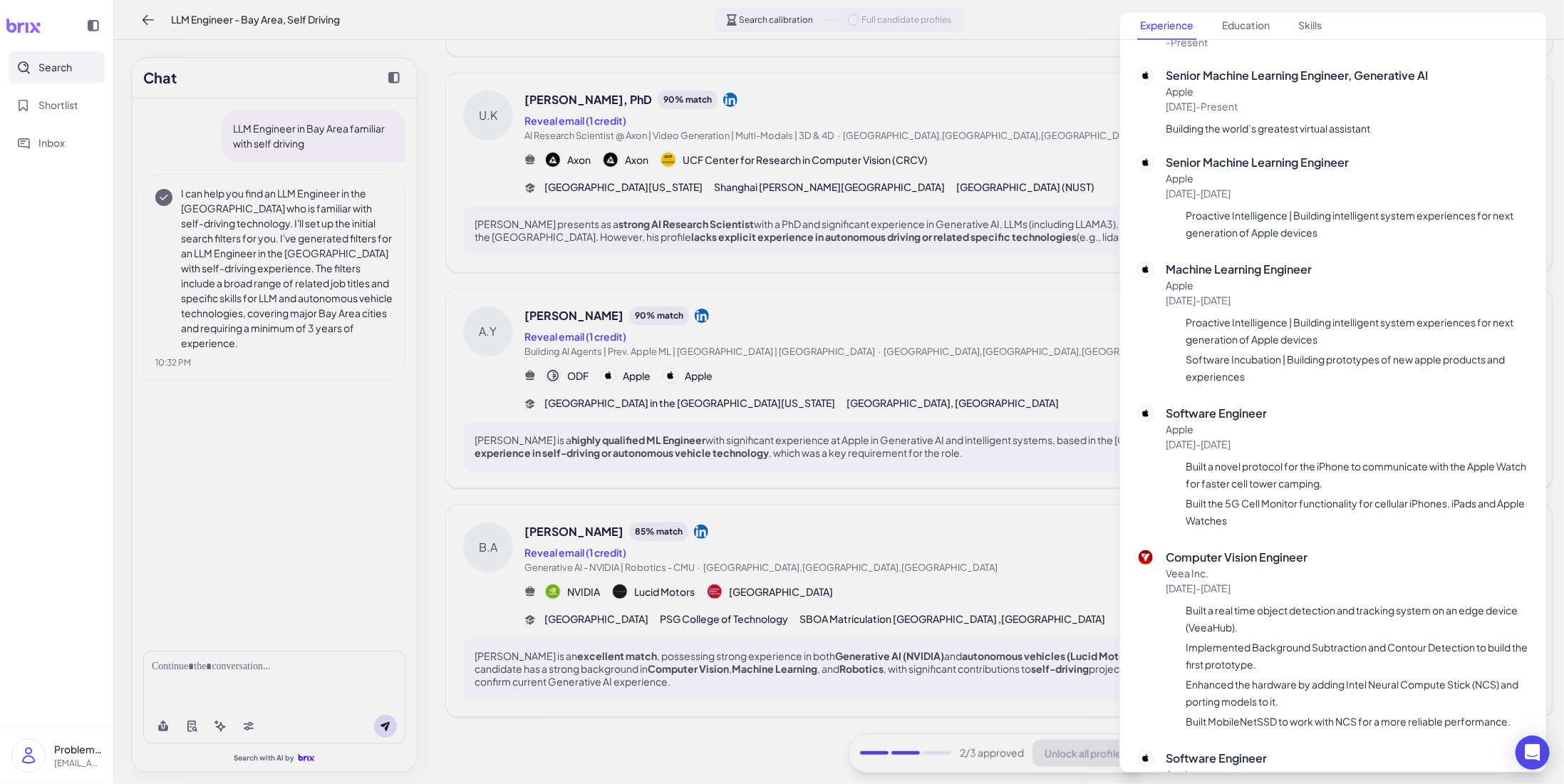
scroll to position [570, 0]
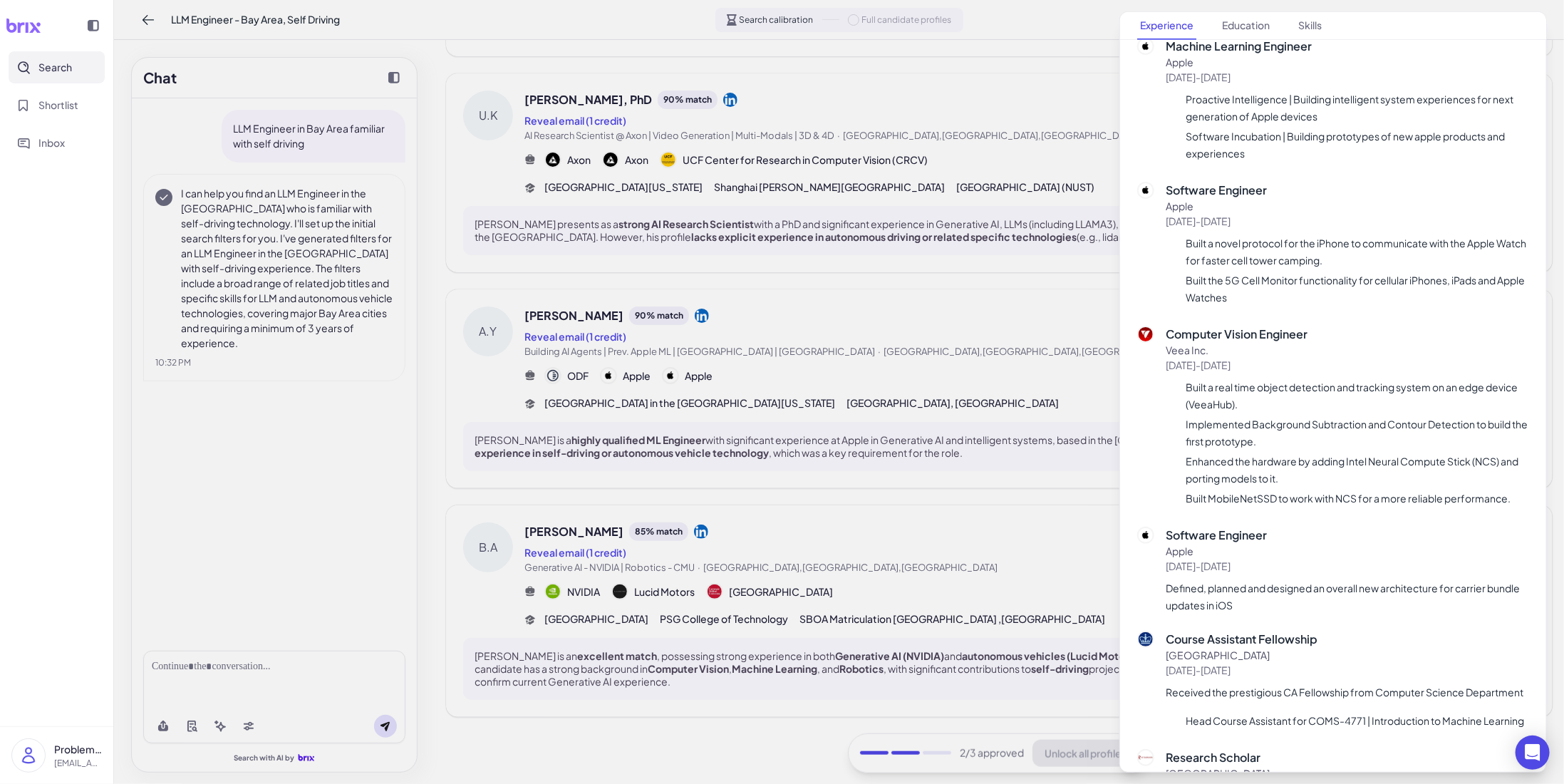
click at [1036, 415] on div at bounding box center [782, 392] width 1564 height 784
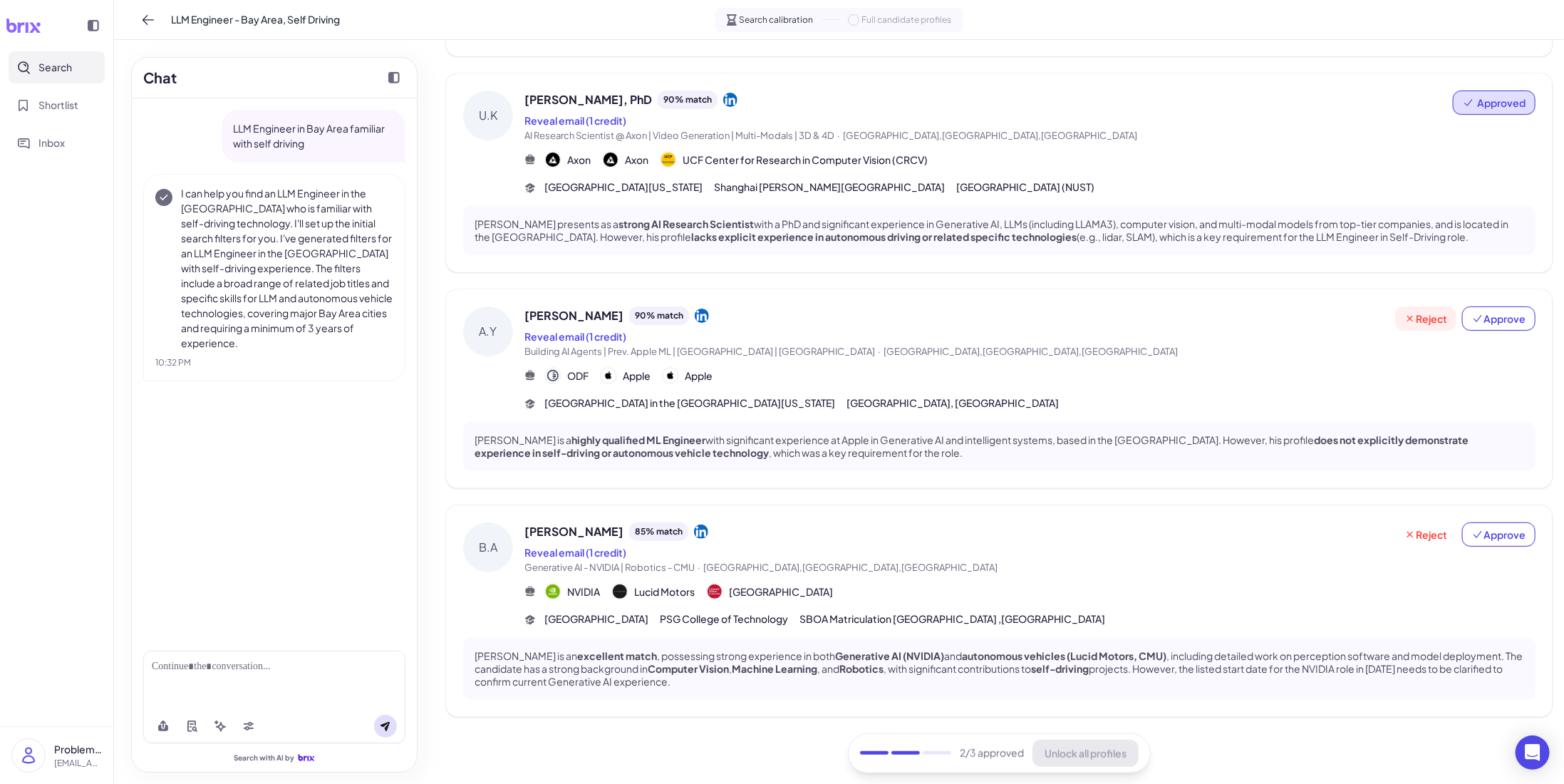
click at [1419, 327] on button "Reject" at bounding box center [1425, 318] width 61 height 24
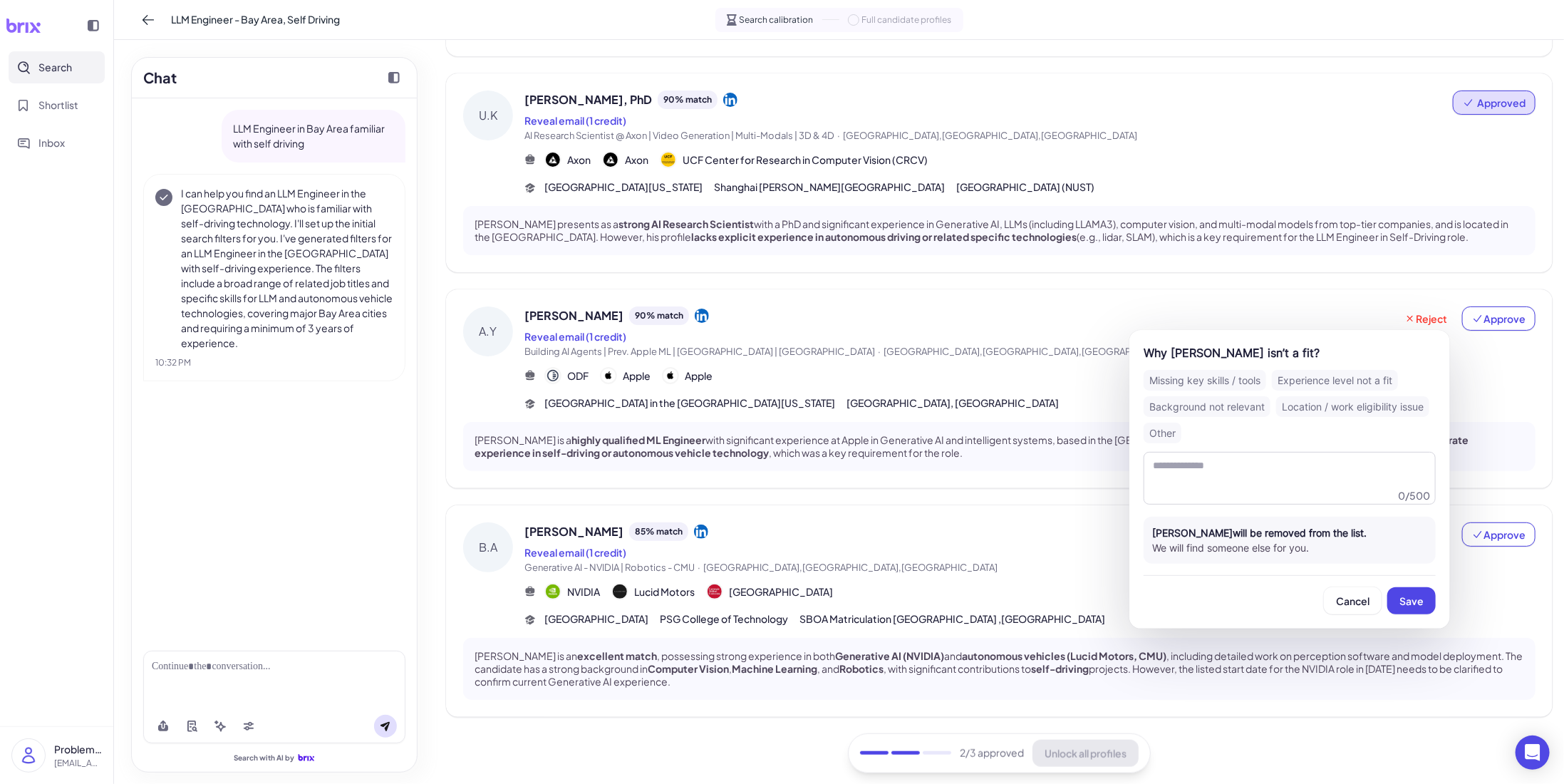
click at [1224, 379] on div "Missing key skills / tools" at bounding box center [1204, 379] width 123 height 21
click at [1418, 589] on button "Save" at bounding box center [1411, 601] width 48 height 27
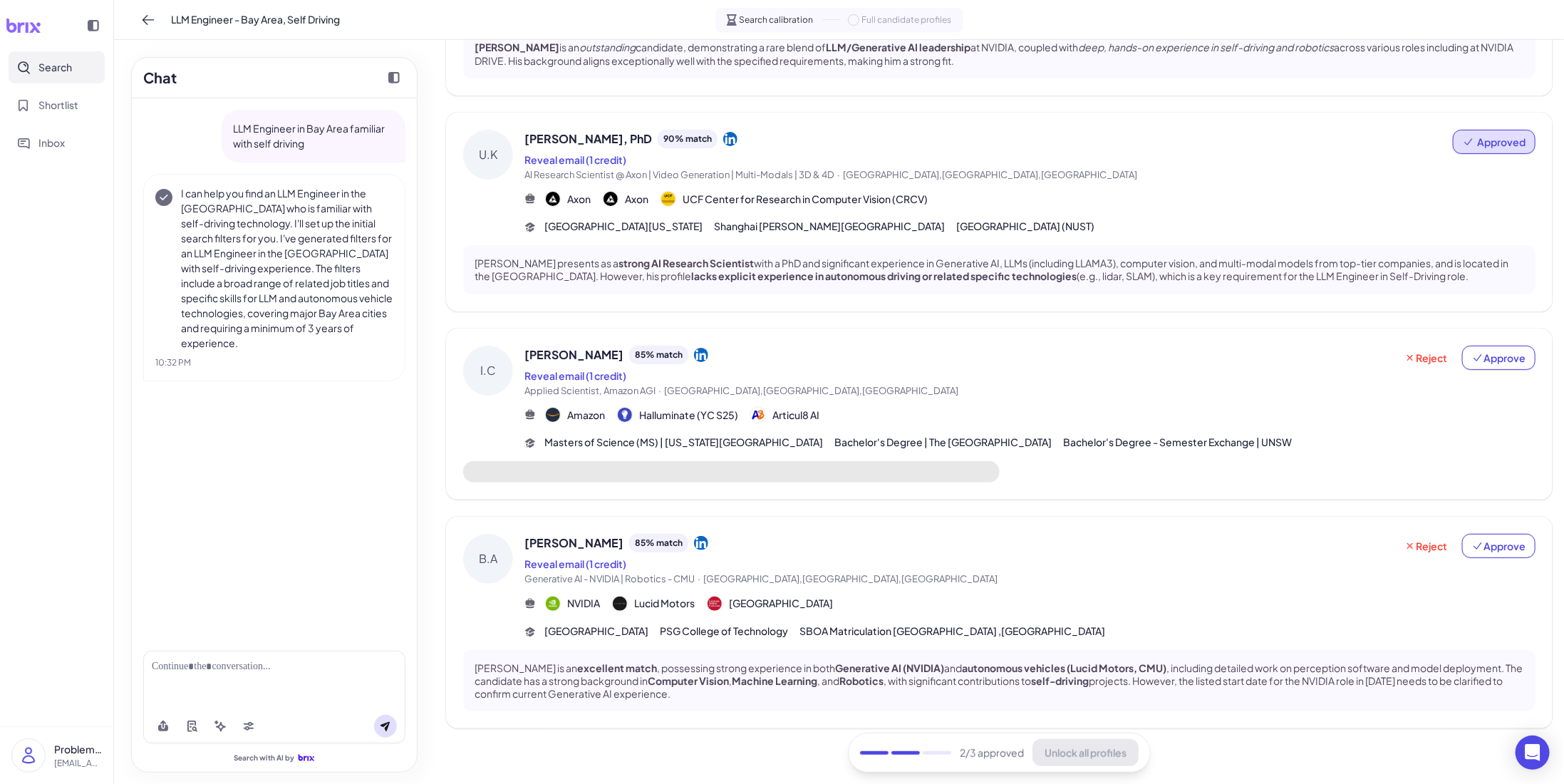
scroll to position [452, 0]
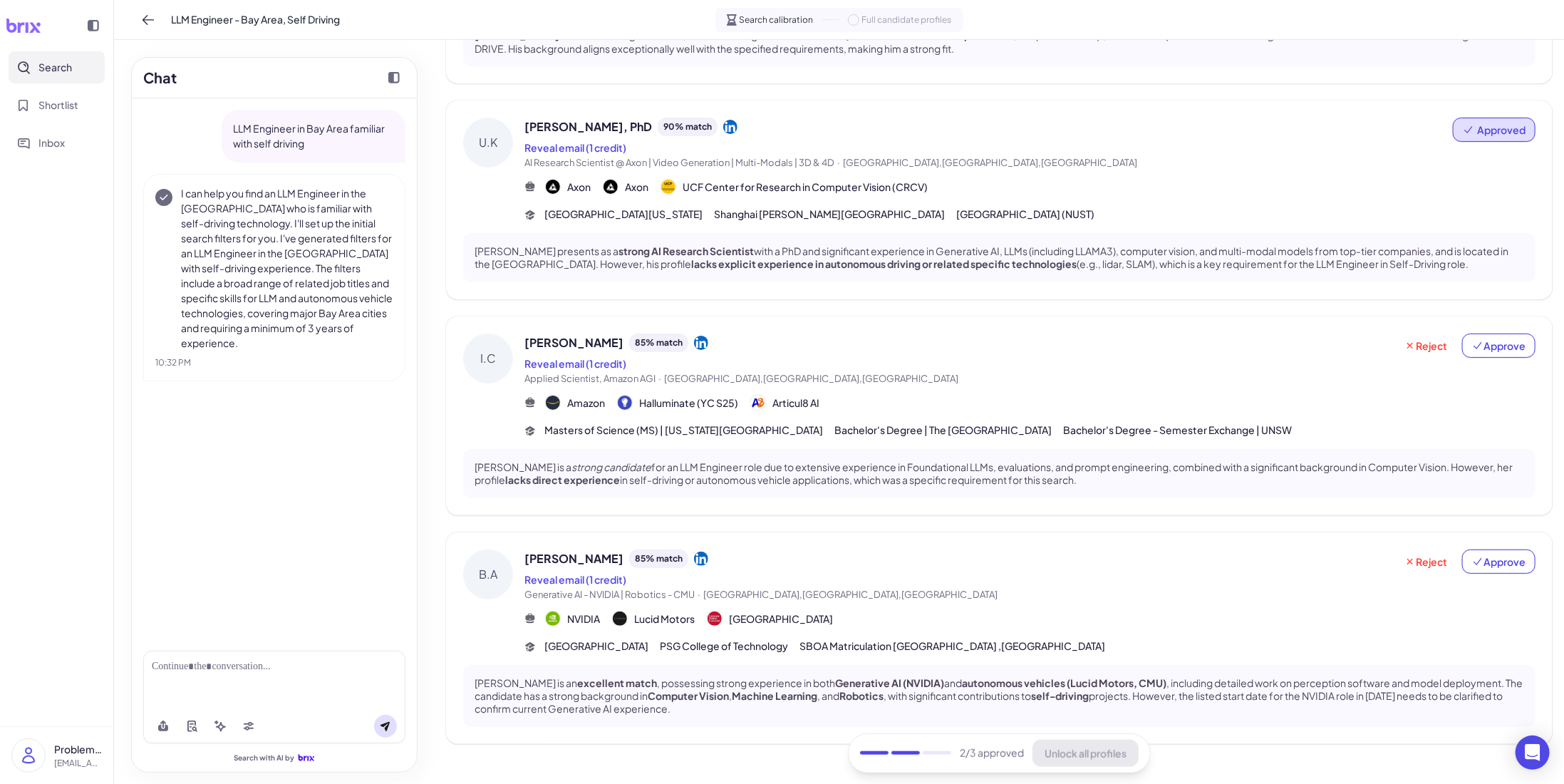
click at [1200, 591] on span "Generative AI - NVIDIA | Robotics - CMU · [GEOGRAPHIC_DATA],[GEOGRAPHIC_DATA],[…" at bounding box center [960, 595] width 871 height 14
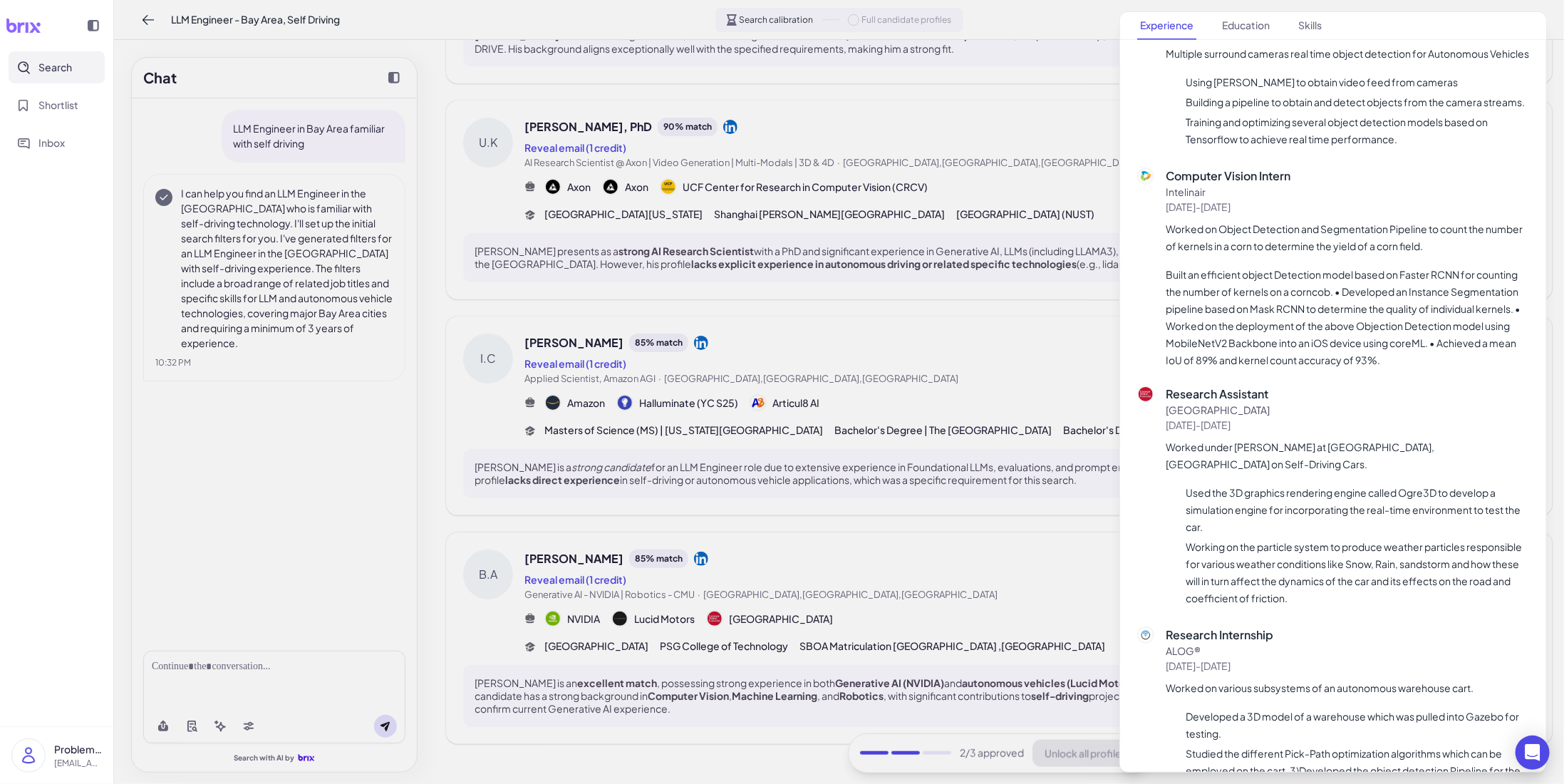
scroll to position [712, 0]
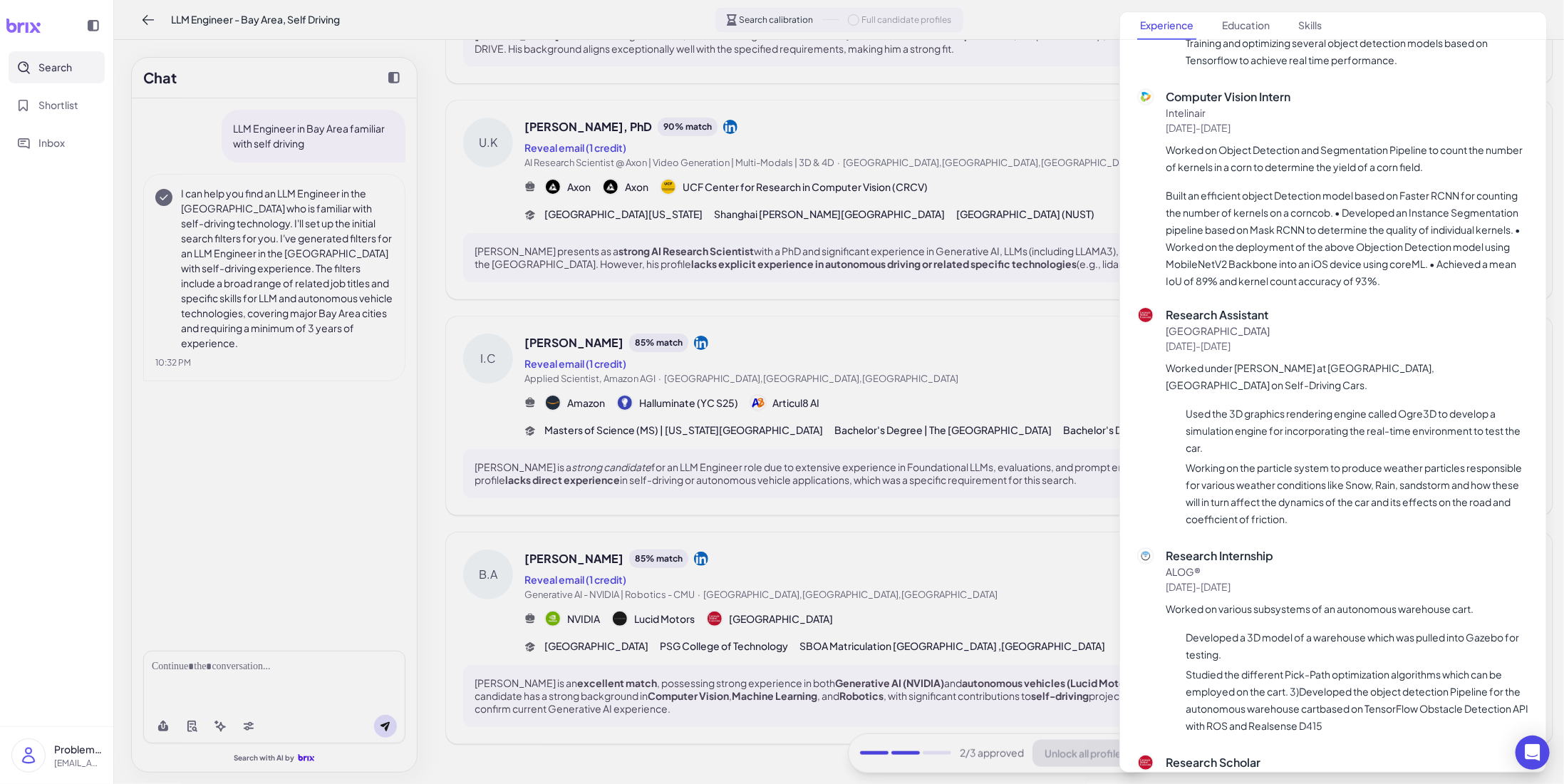
click at [1249, 515] on li "Working on the particle system to produce weather particles responsible for var…" at bounding box center [1355, 493] width 348 height 68
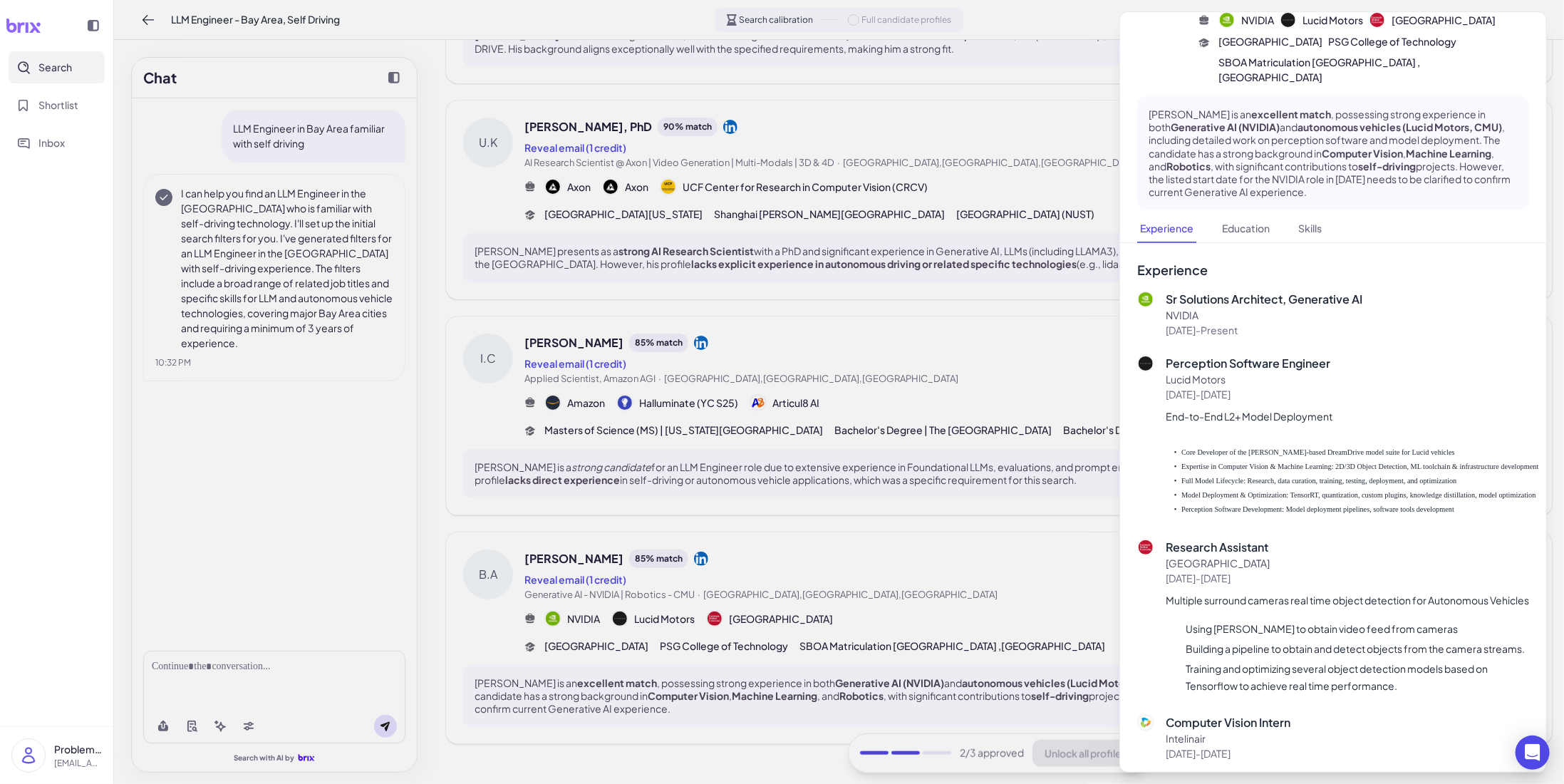
scroll to position [71, 0]
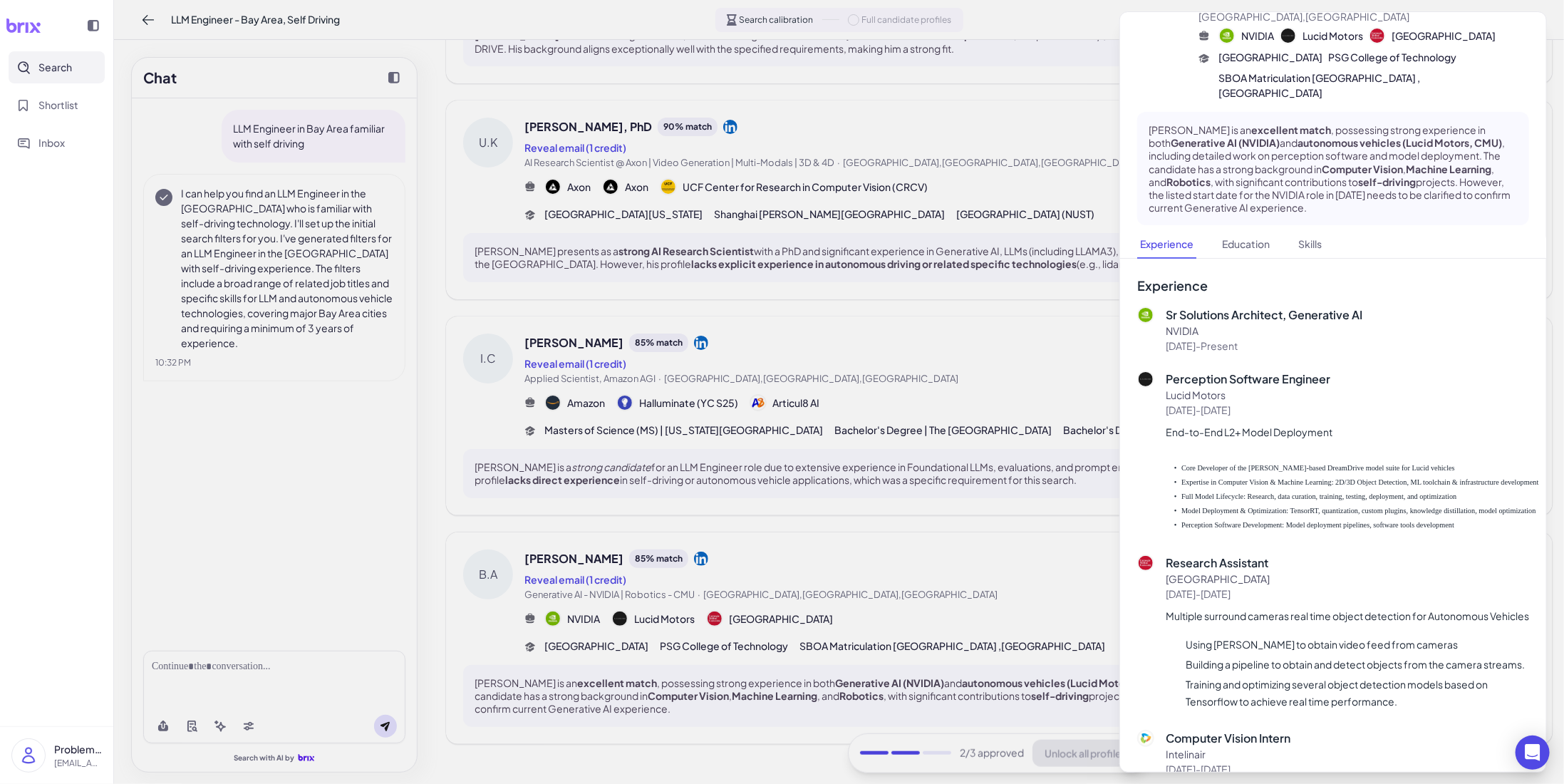
click at [1023, 515] on div at bounding box center [782, 392] width 1564 height 784
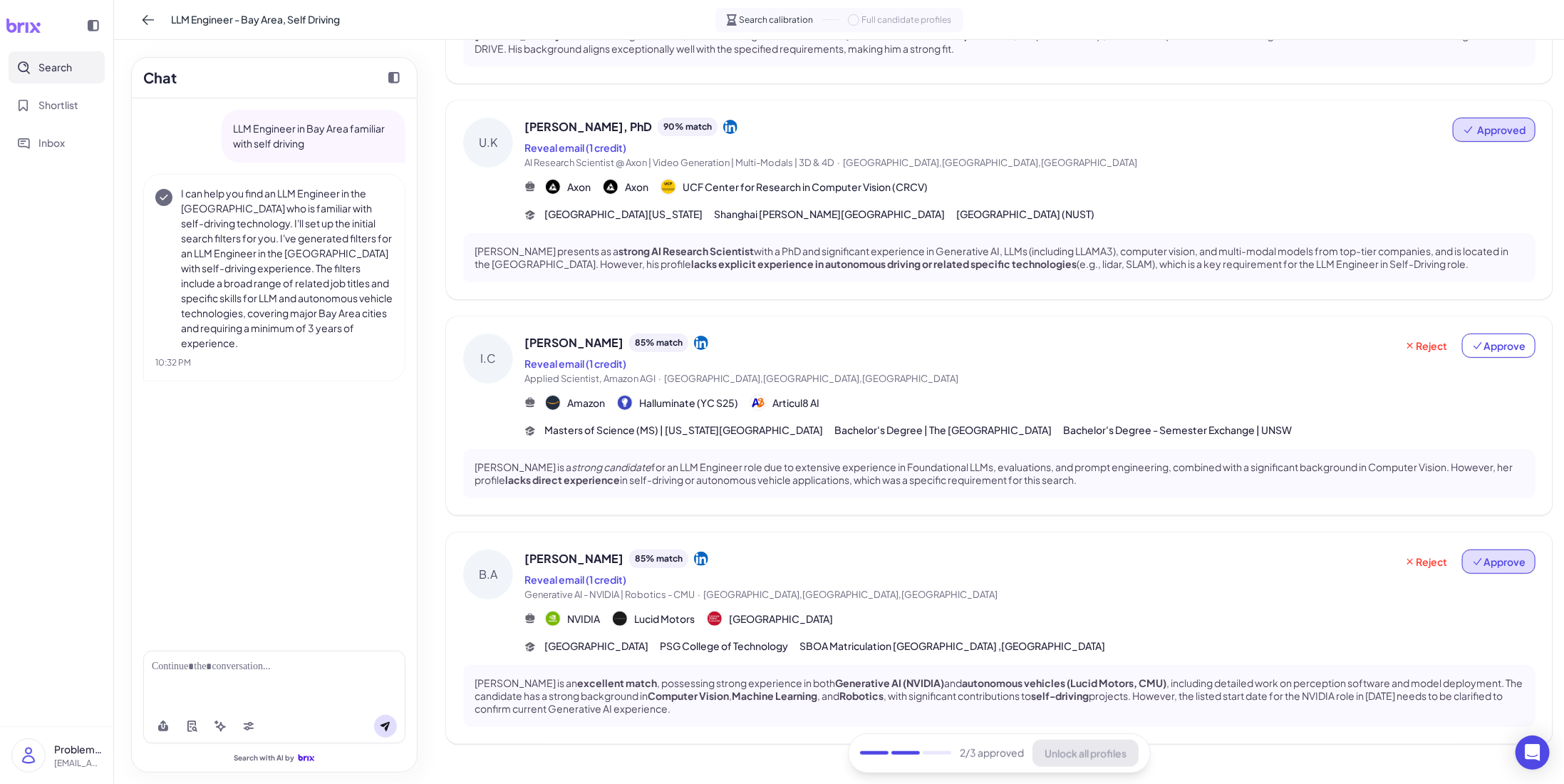
click at [1492, 561] on span "Approve" at bounding box center [1499, 561] width 53 height 14
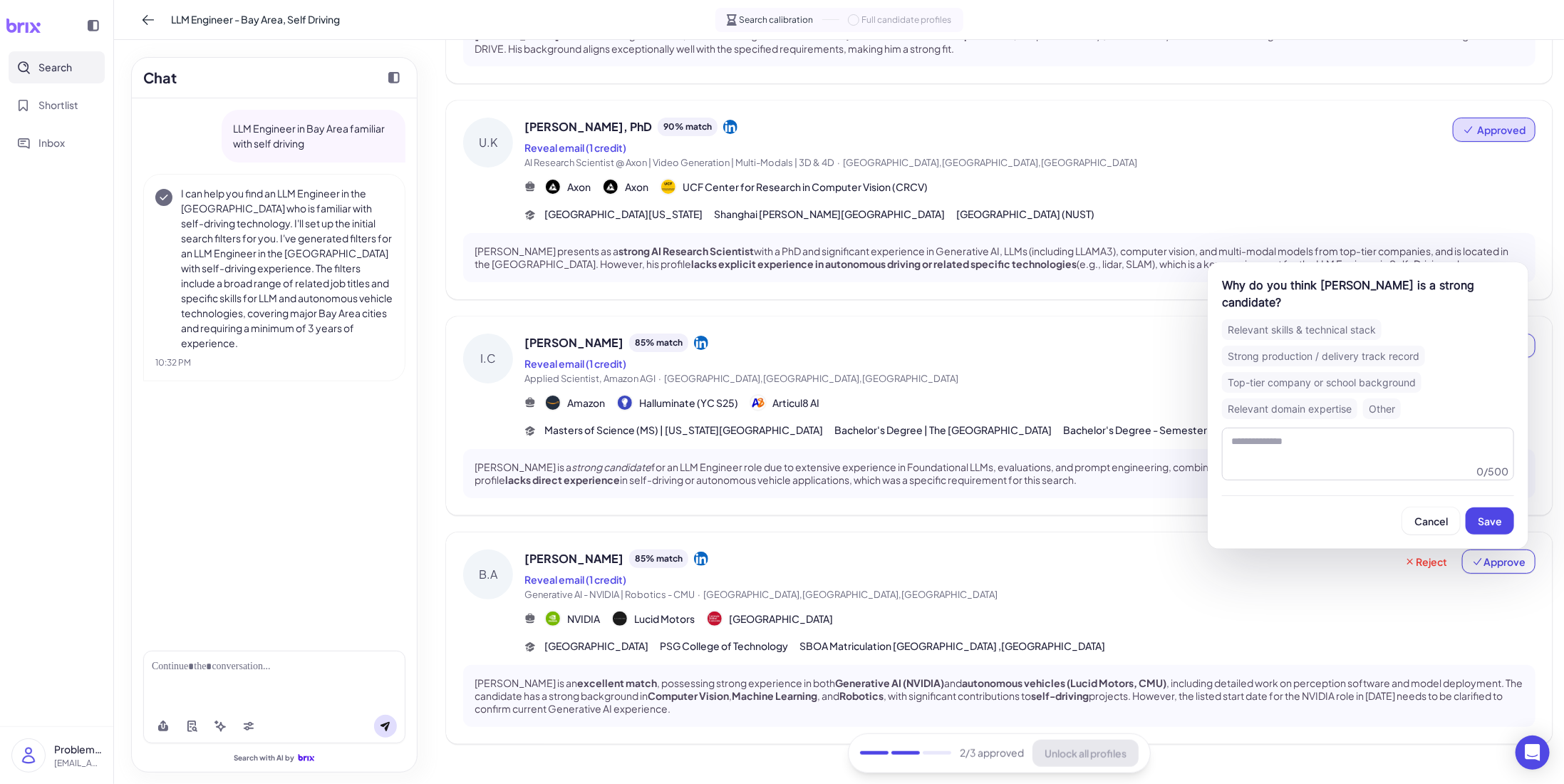
drag, startPoint x: 1320, startPoint y: 389, endPoint x: 1399, endPoint y: 428, distance: 88.1
click at [1320, 389] on div "Top-tier company or school background" at bounding box center [1321, 382] width 199 height 21
click at [1499, 525] on span "Save" at bounding box center [1490, 520] width 24 height 13
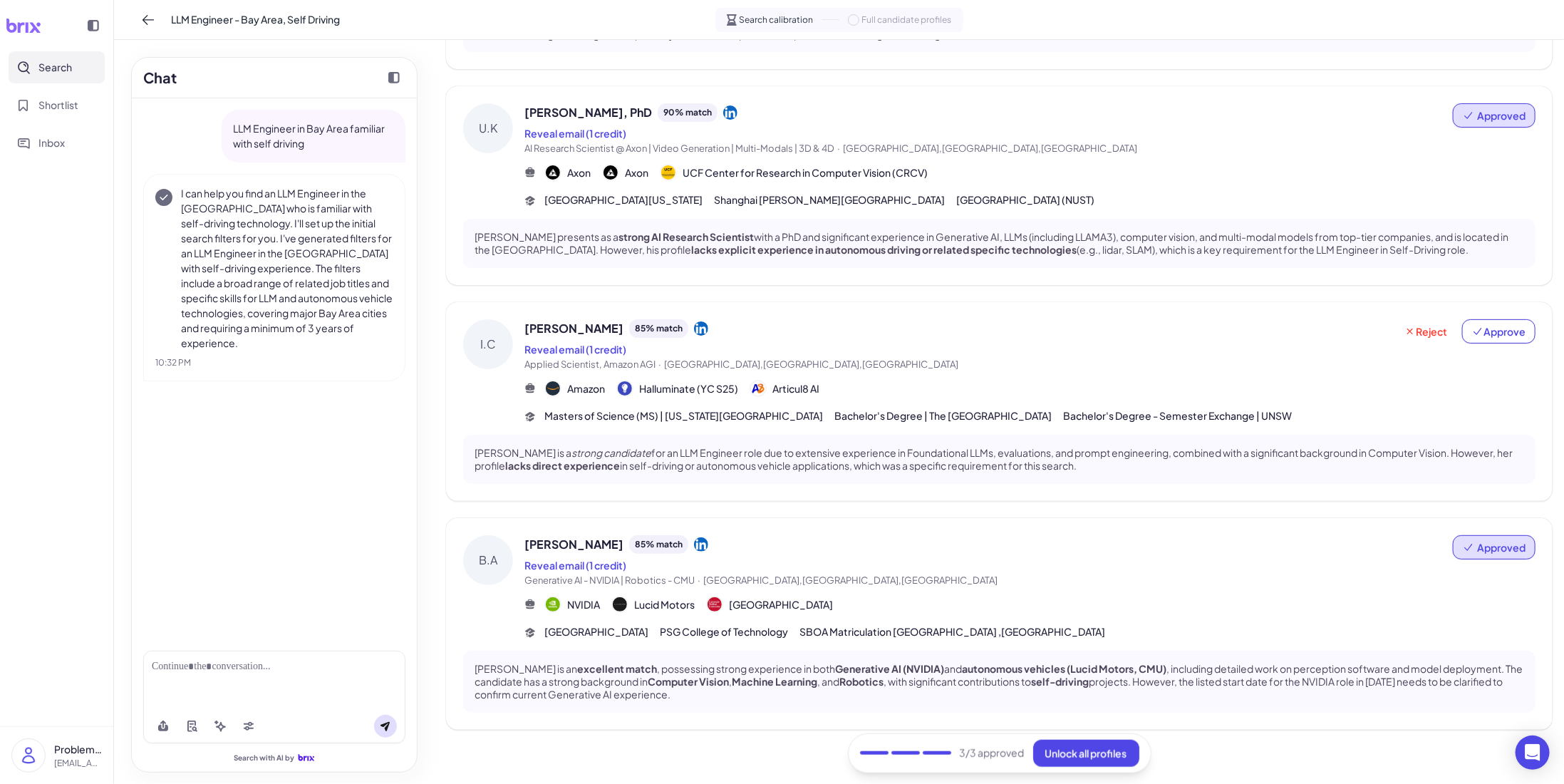
scroll to position [479, 0]
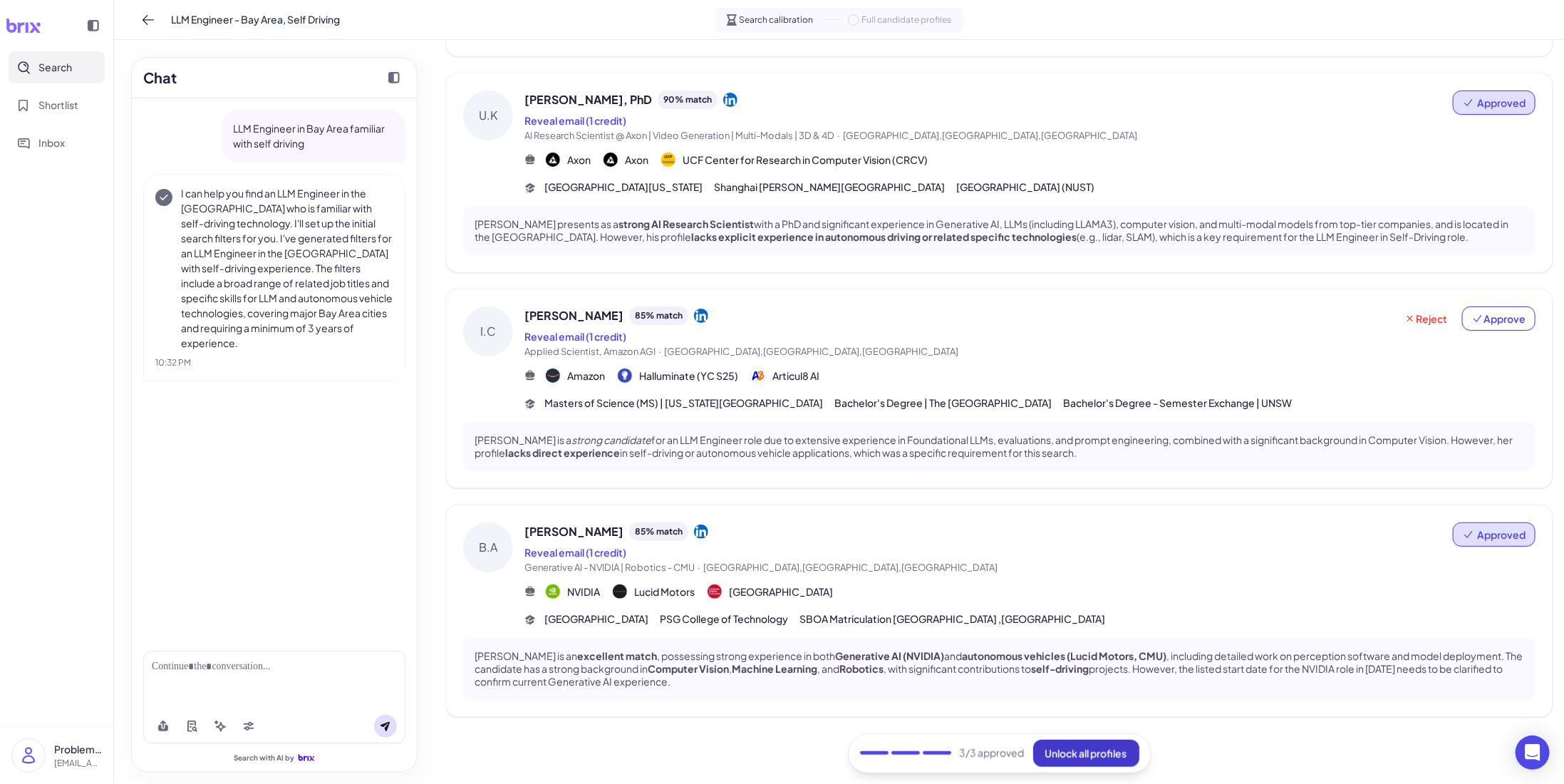
click at [1094, 747] on span "Unlock all profiles" at bounding box center [1086, 751] width 82 height 13
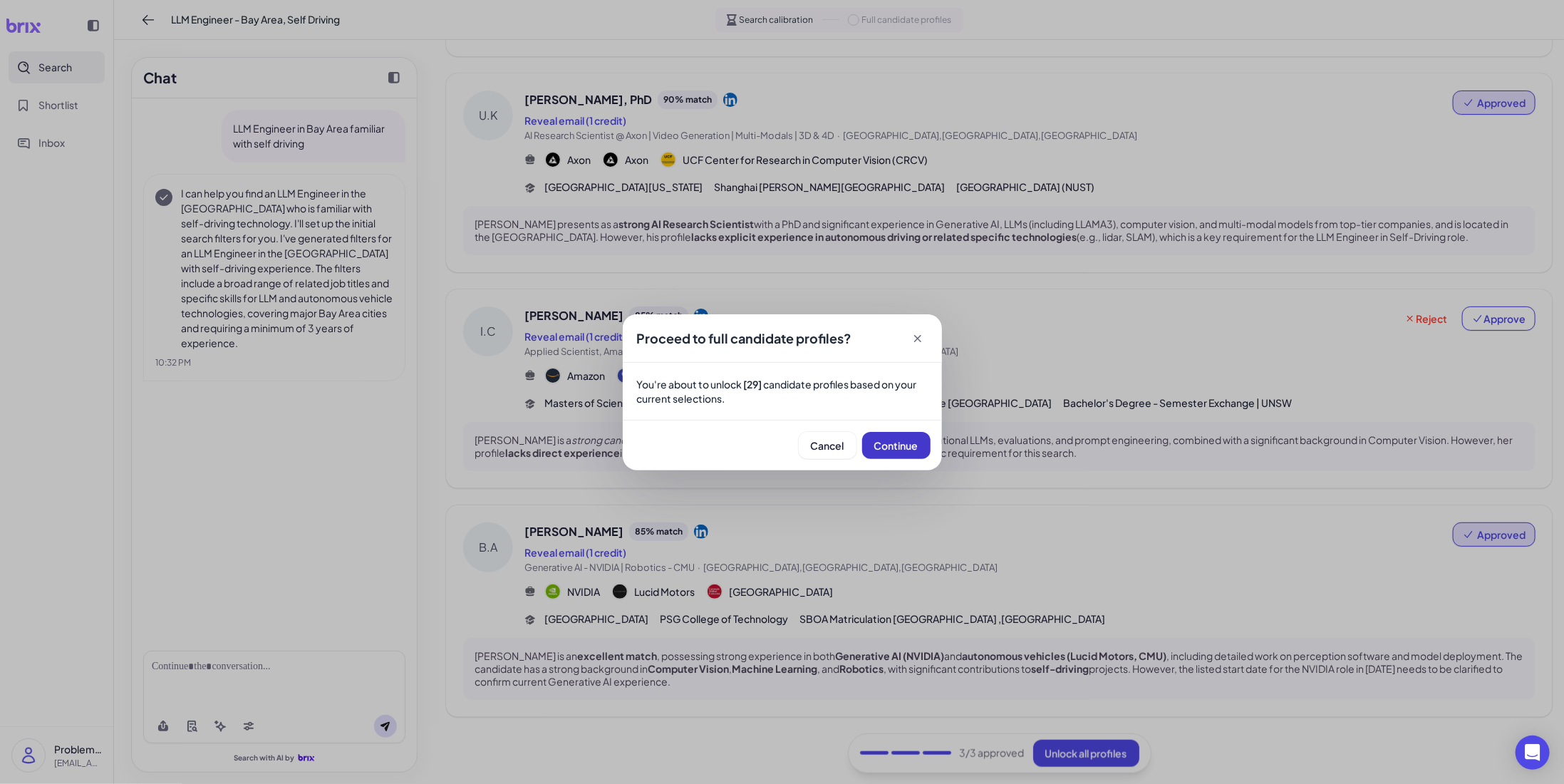
click at [909, 446] on span "Continue" at bounding box center [896, 445] width 44 height 13
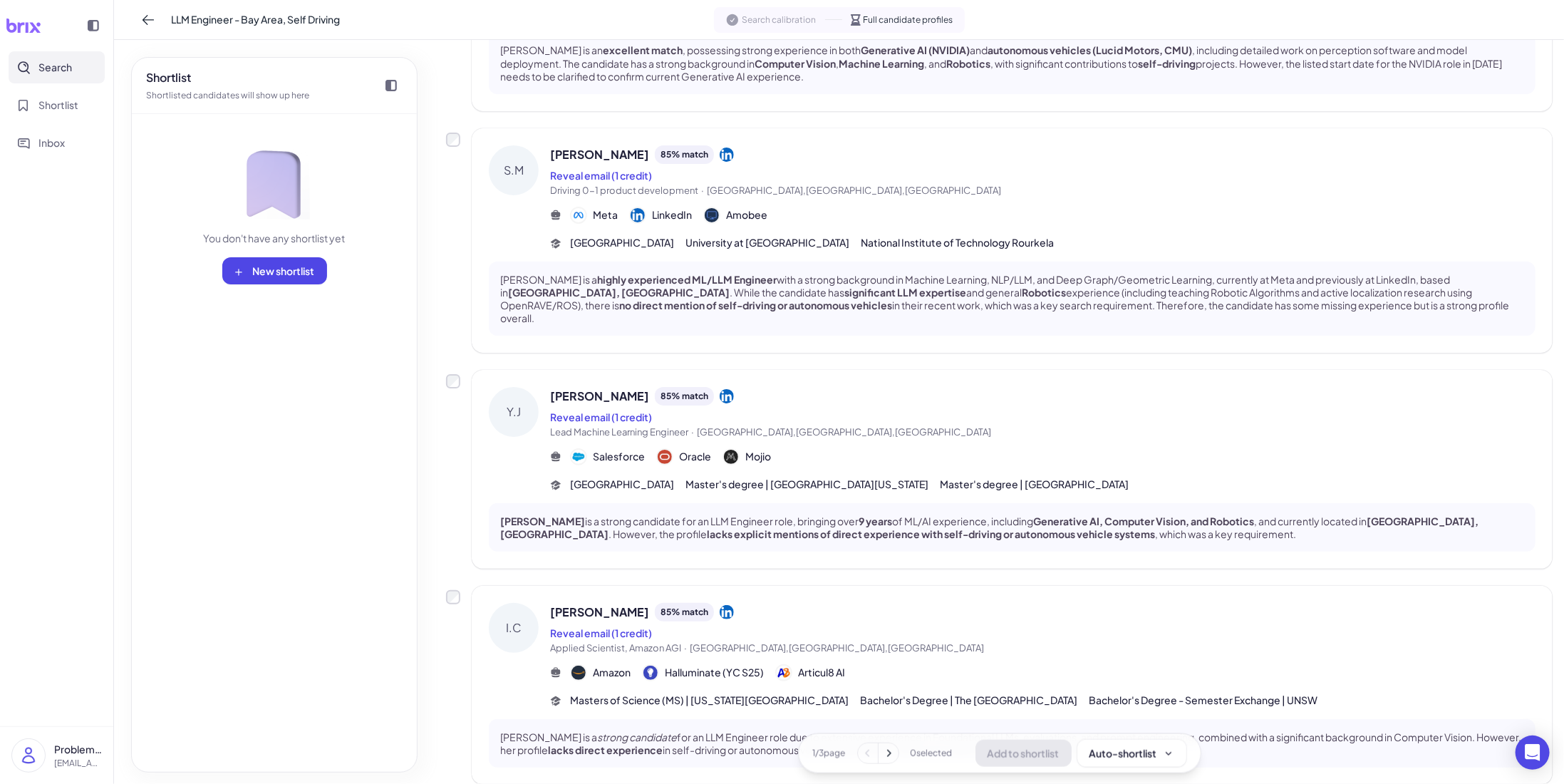
scroll to position [998, 0]
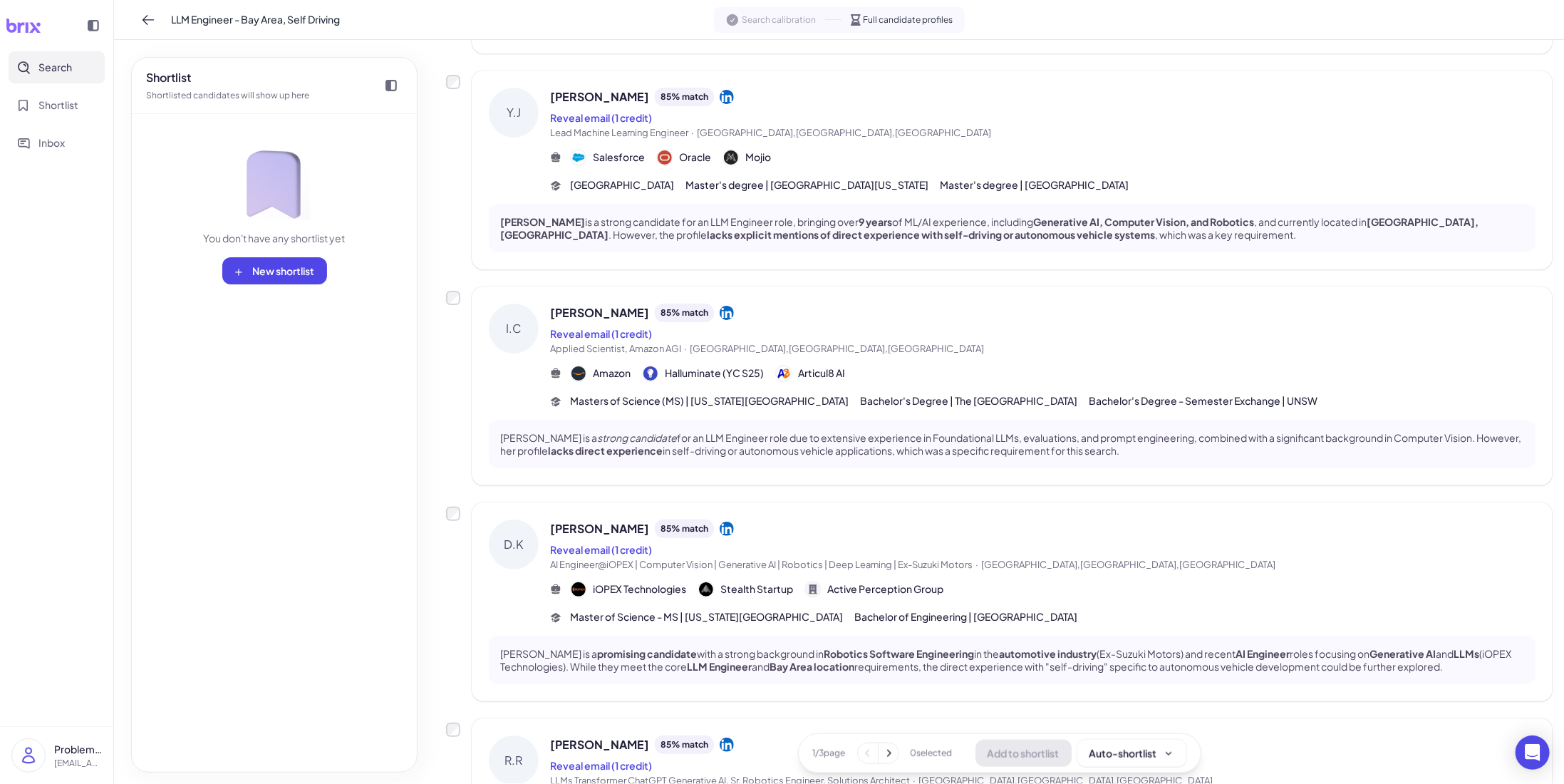
click at [303, 465] on div "Shortlist Shortlisted candidates will show up here You don't have any shortlist…" at bounding box center [274, 415] width 286 height 716
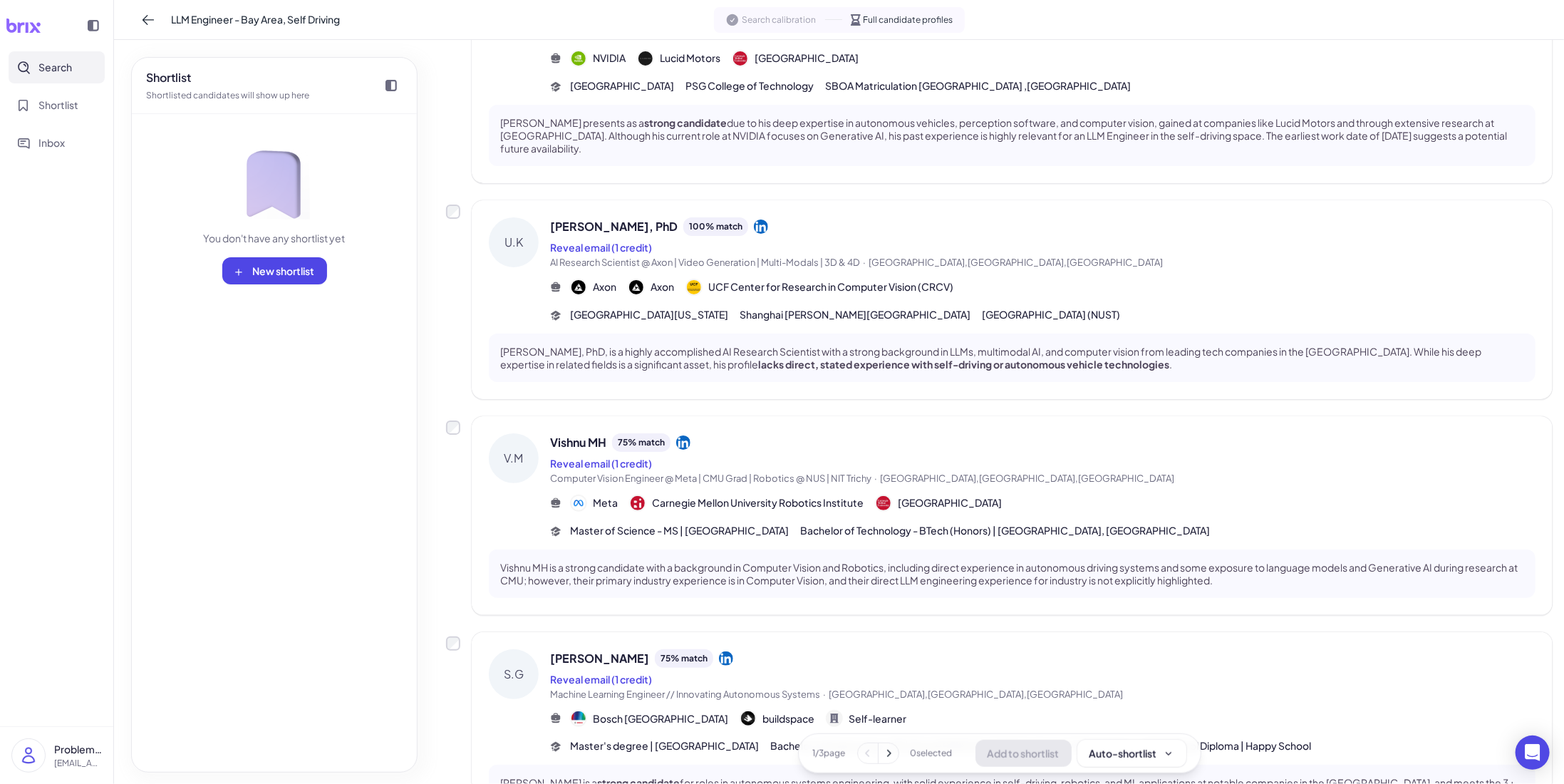
scroll to position [570, 0]
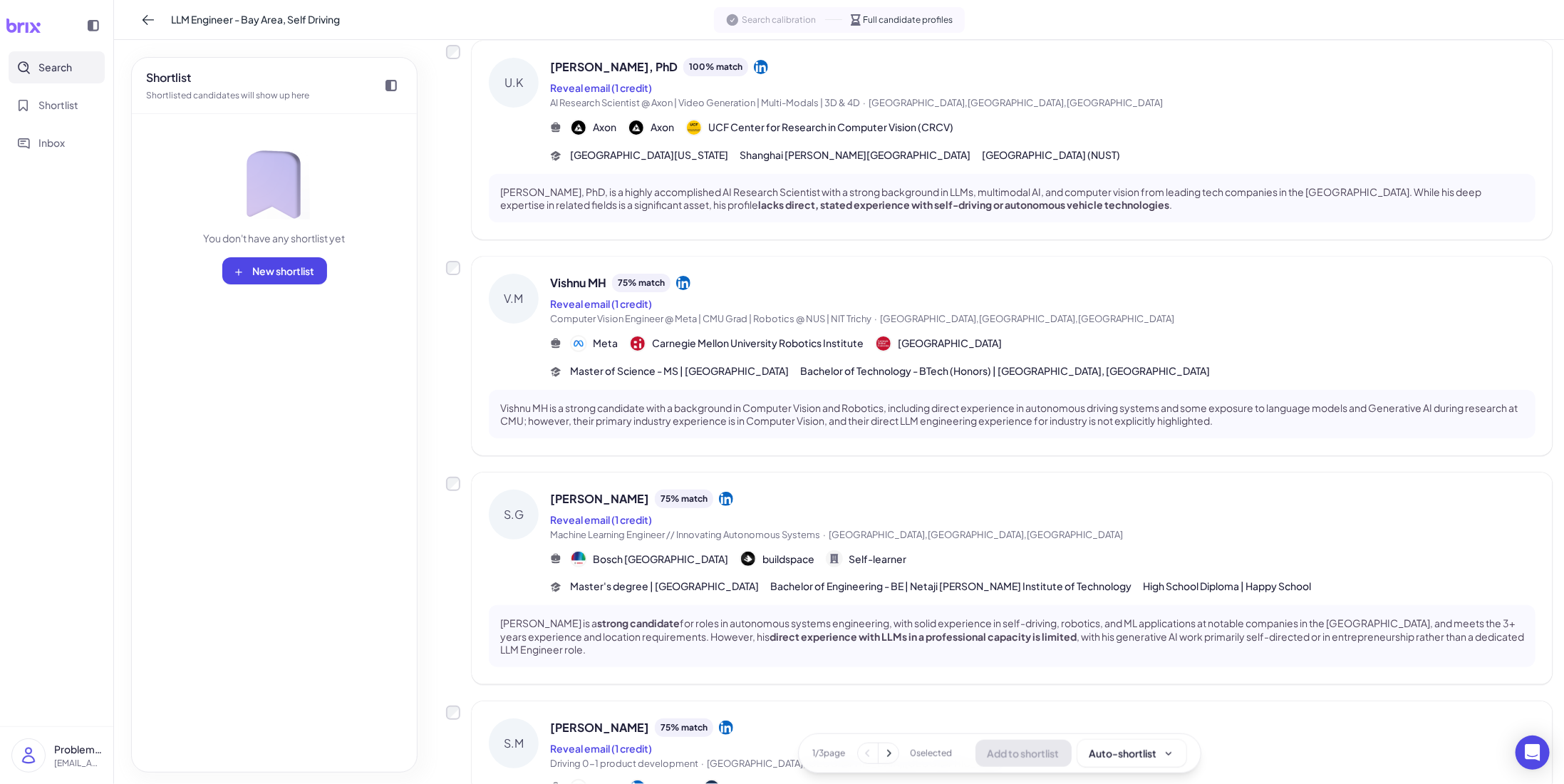
click at [101, 418] on nav "Search Shortlist Inbox" at bounding box center [57, 388] width 113 height 675
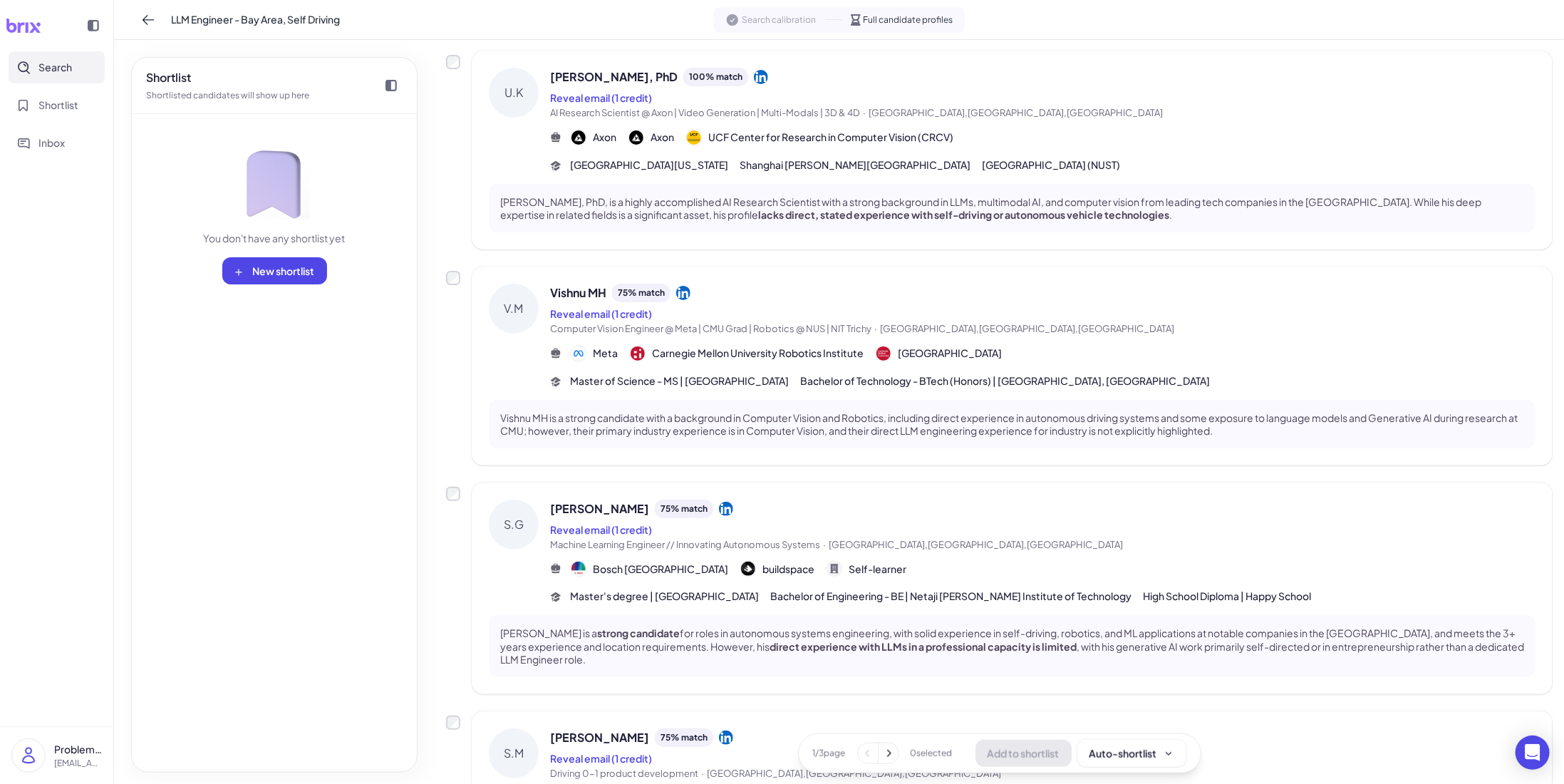
scroll to position [0, 0]
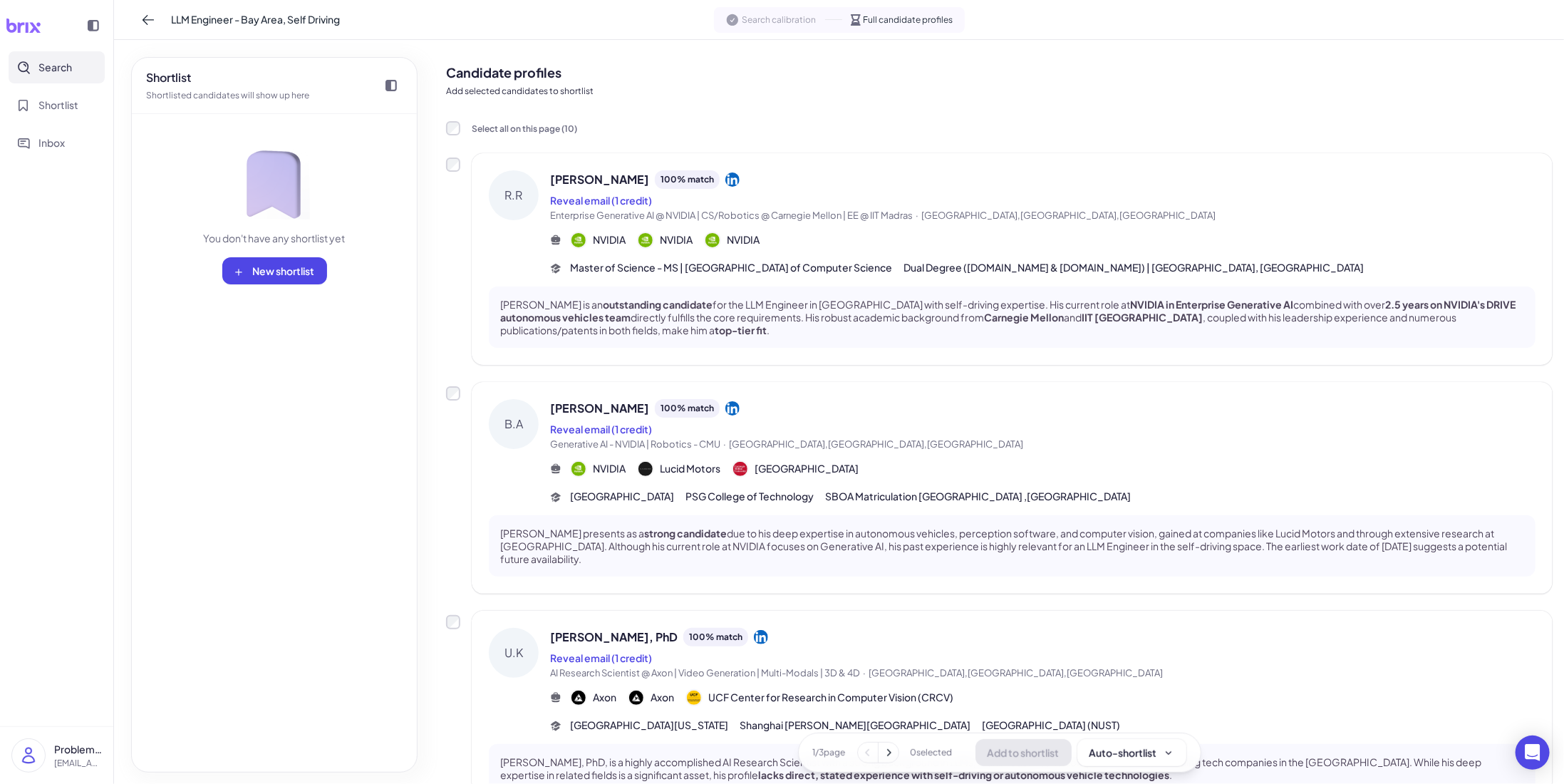
click at [182, 428] on div "Shortlist Shortlisted candidates will show up here You don't have any shortlist…" at bounding box center [274, 415] width 286 height 716
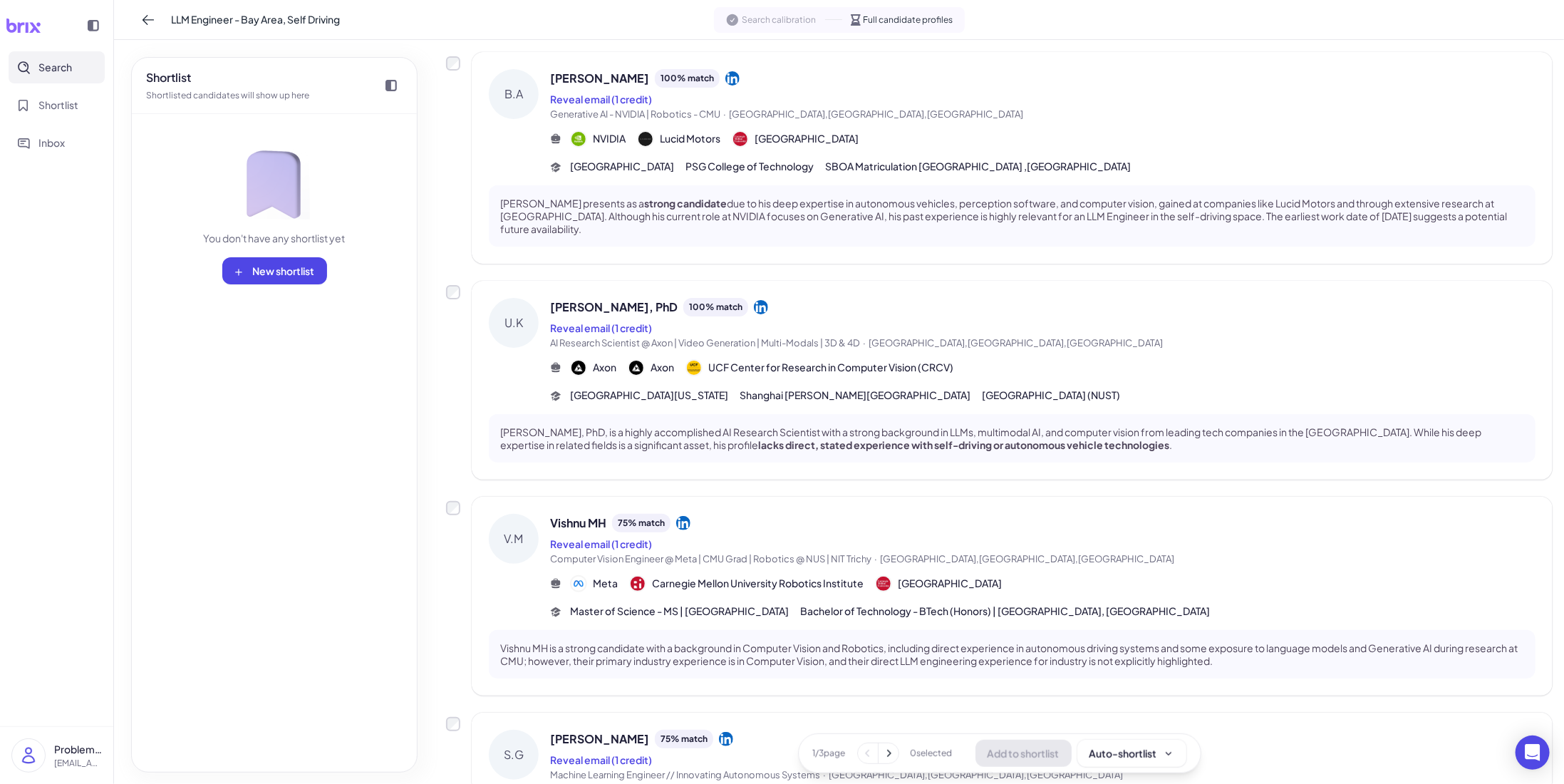
scroll to position [214, 0]
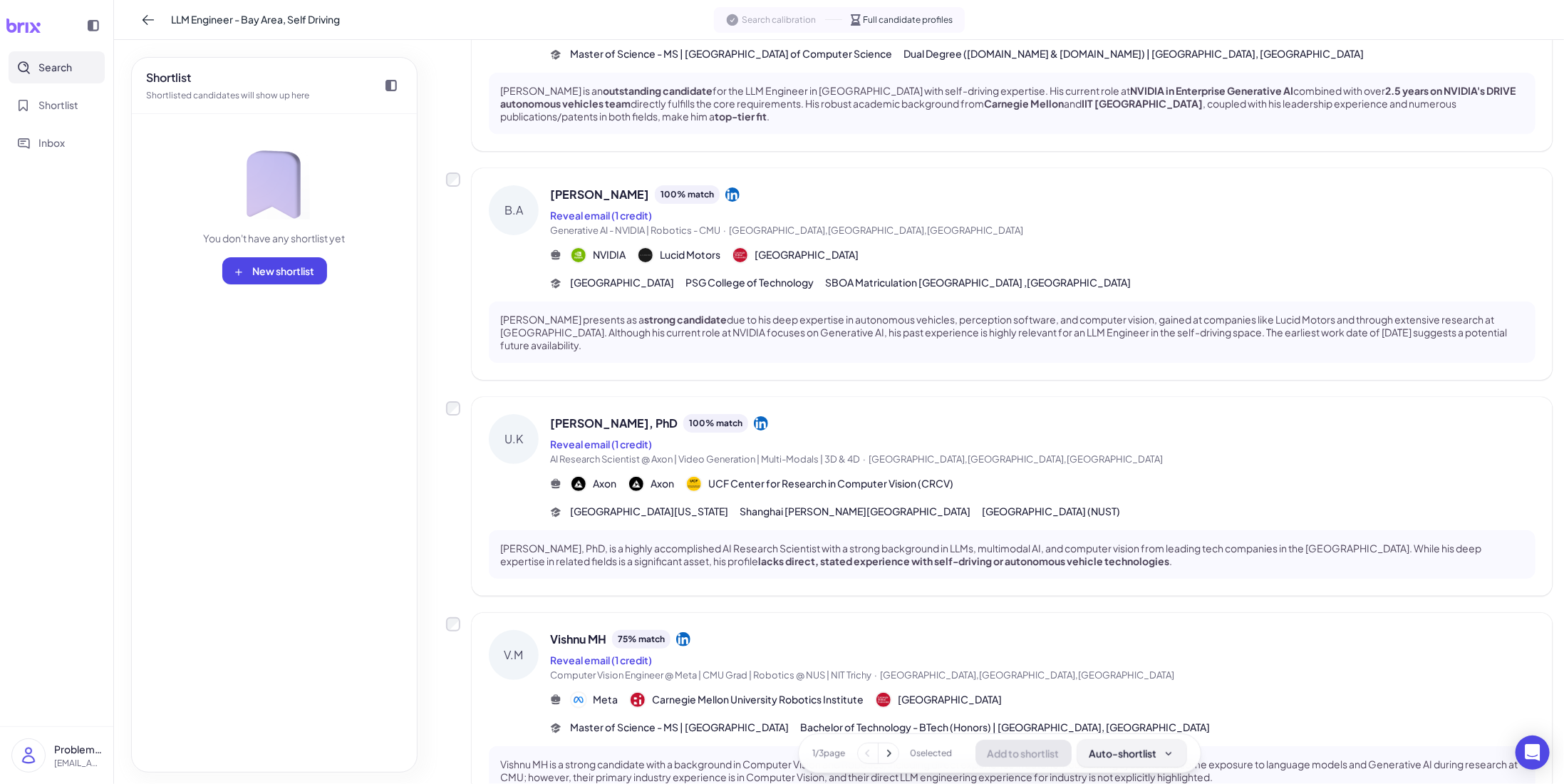
click at [1131, 756] on div "Auto-shortlist" at bounding box center [1132, 751] width 85 height 14
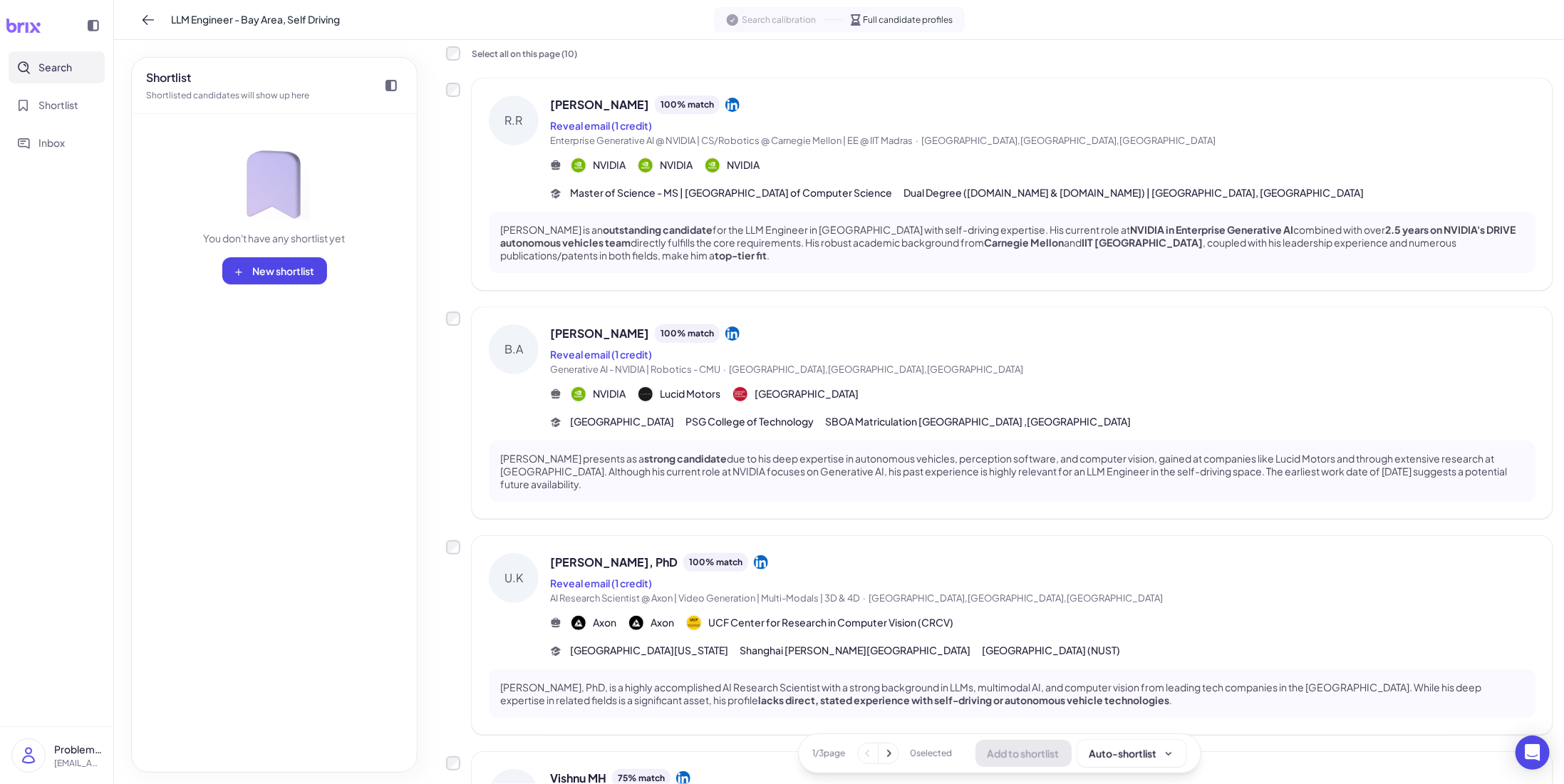
scroll to position [0, 0]
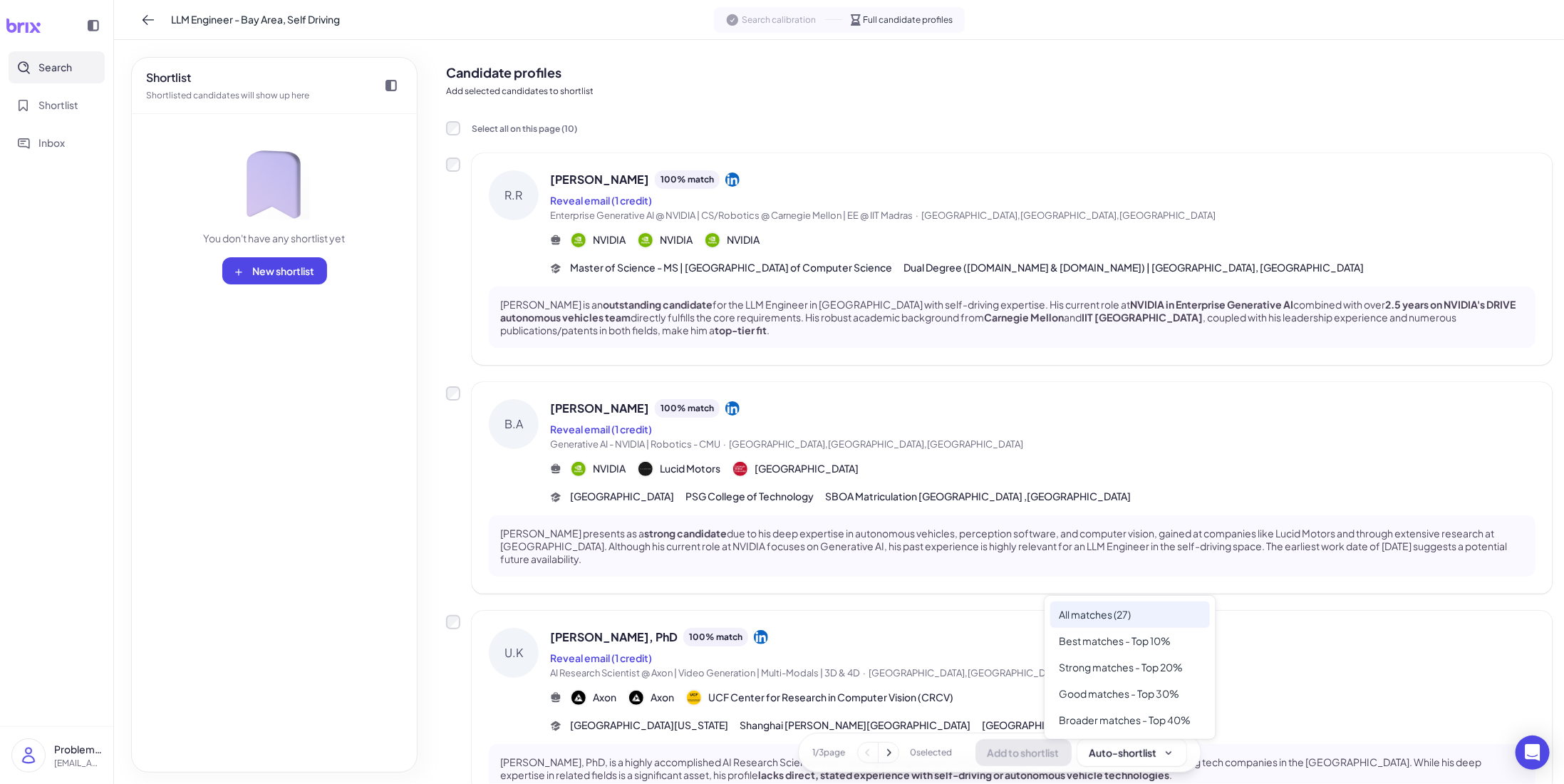
click at [1095, 615] on div "All matches (27)" at bounding box center [1129, 615] width 159 height 27
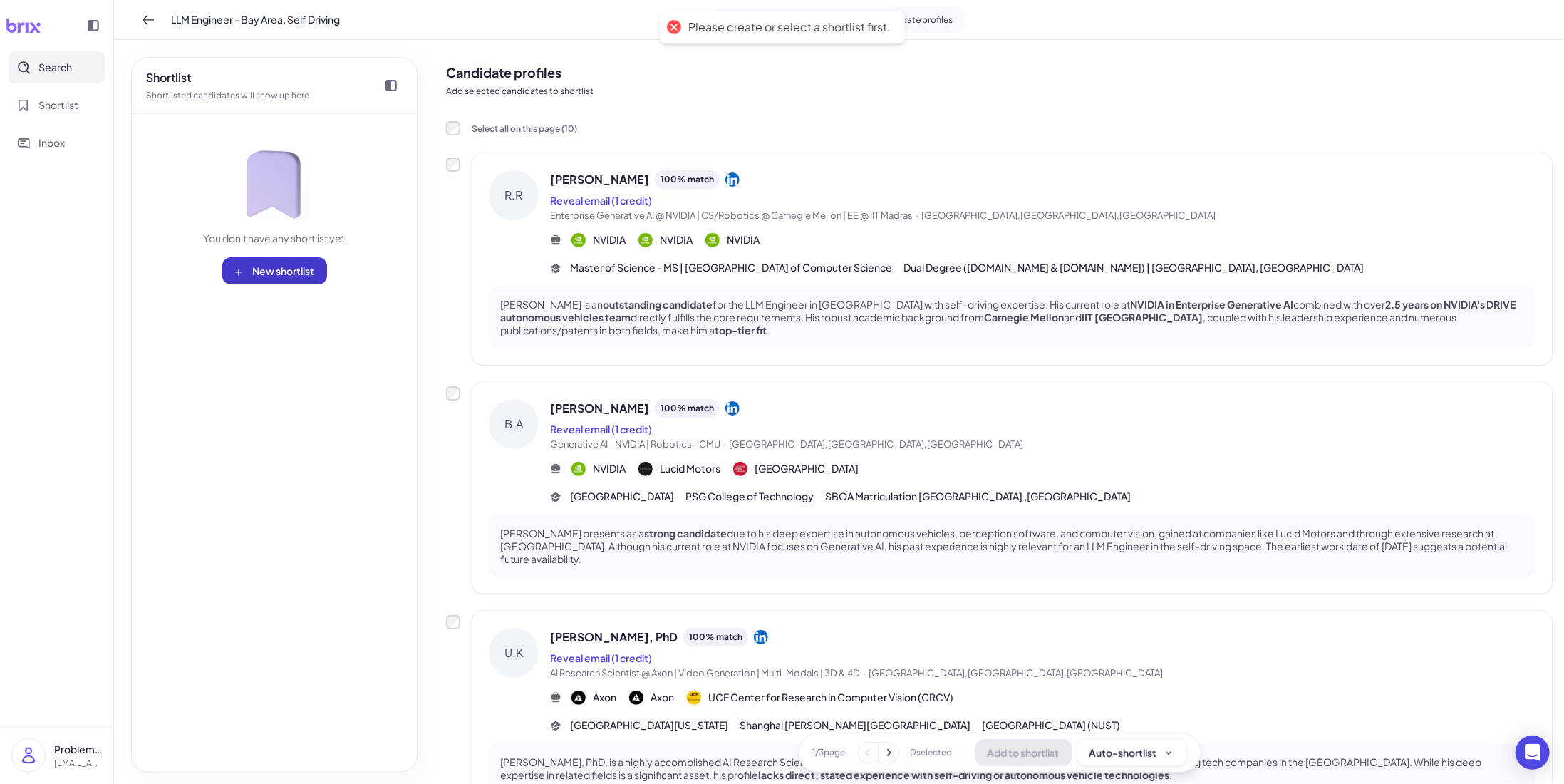
click at [303, 261] on button "New shortlist" at bounding box center [274, 270] width 105 height 27
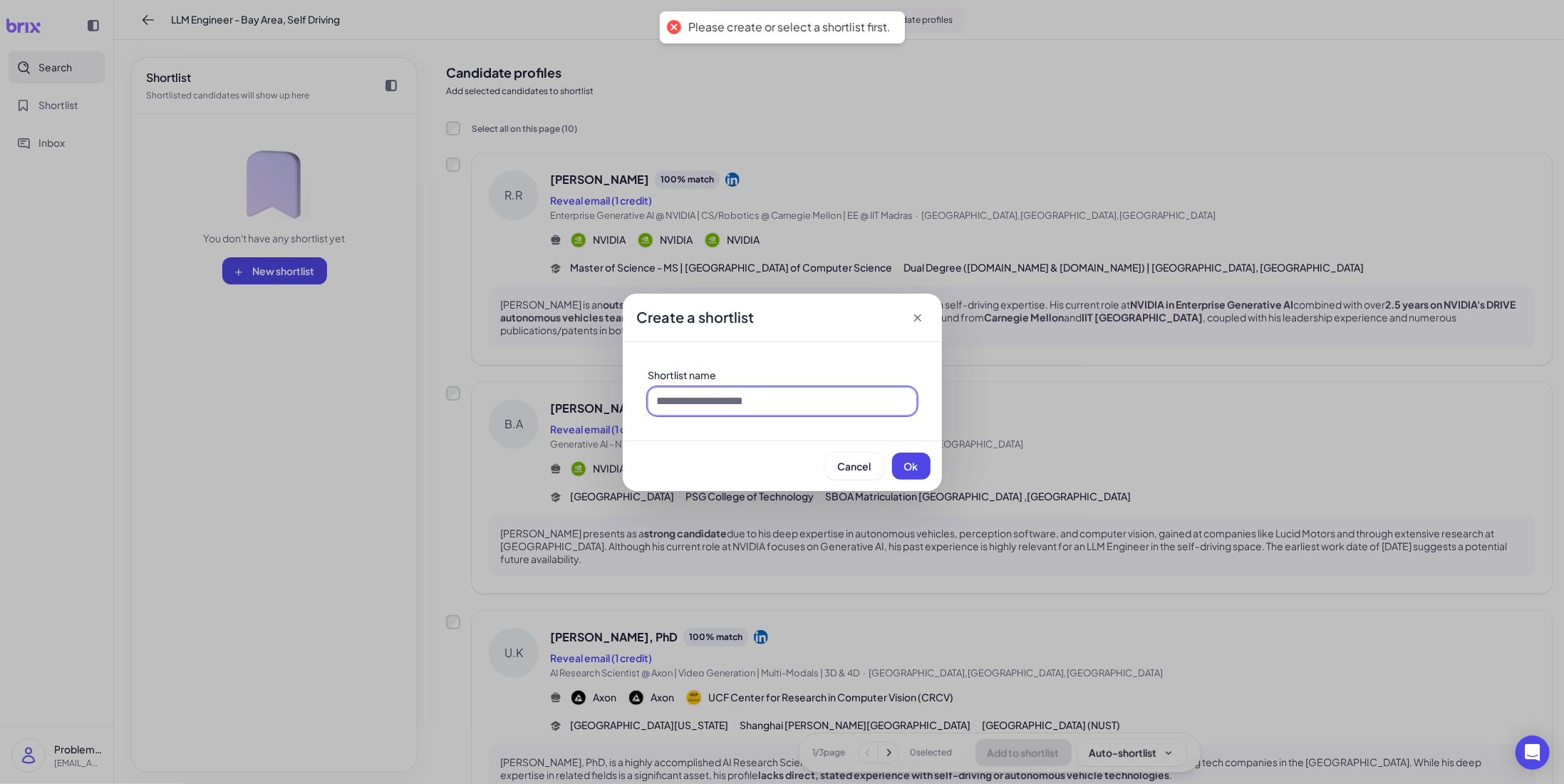
click at [779, 403] on input at bounding box center [782, 401] width 268 height 27
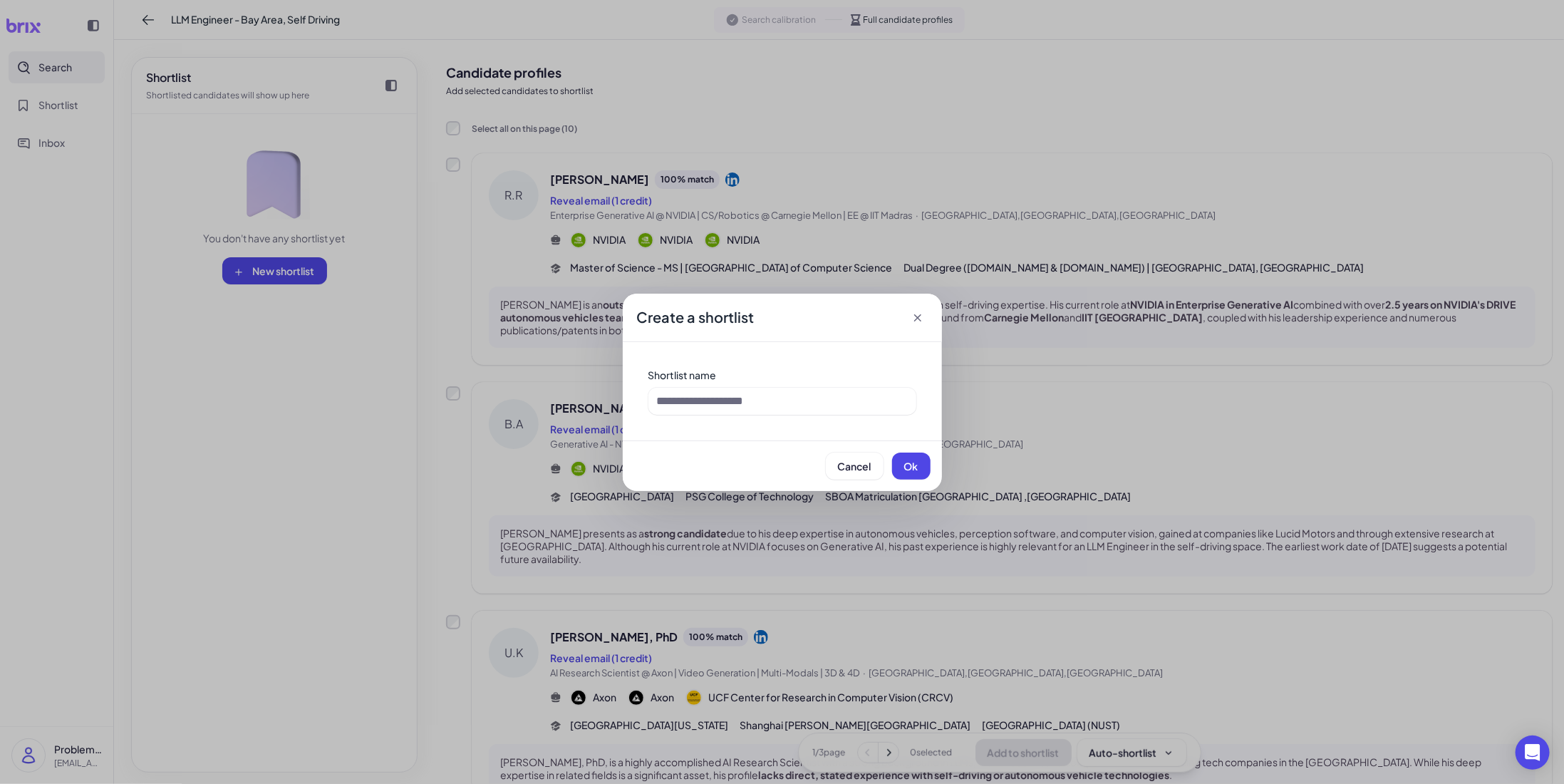
click at [686, 305] on div "Create a shortlist" at bounding box center [782, 318] width 319 height 48
click at [744, 398] on input at bounding box center [782, 401] width 268 height 27
